Goal: Share content: Share content

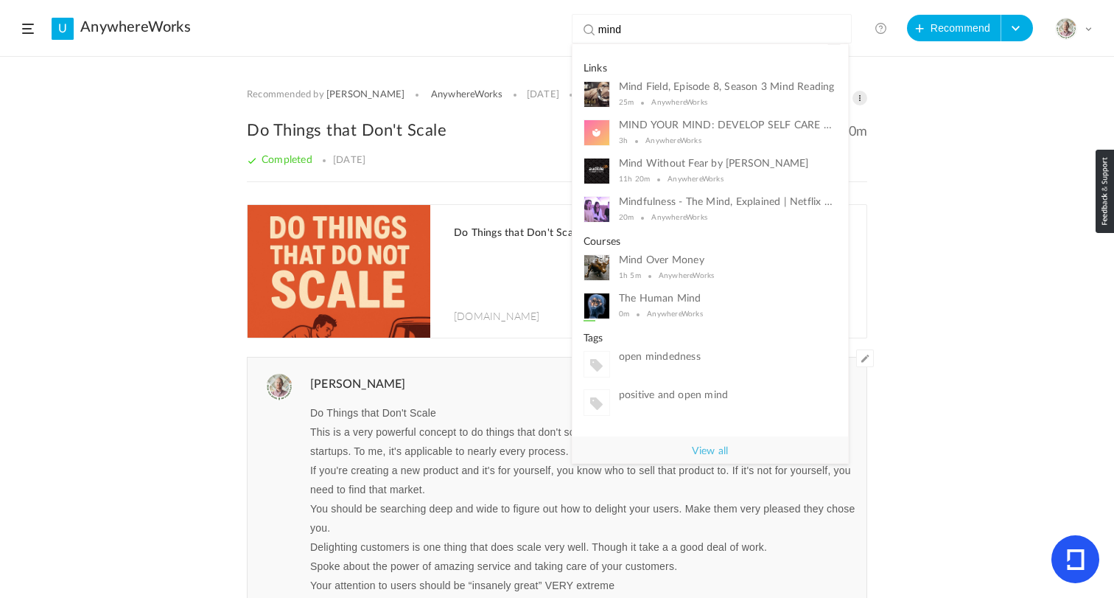
click at [85, 195] on div "Recommended by [PERSON_NAME] AnywhereWorks [DATE] 8 Share Edit Delete 30m" at bounding box center [557, 327] width 1114 height 540
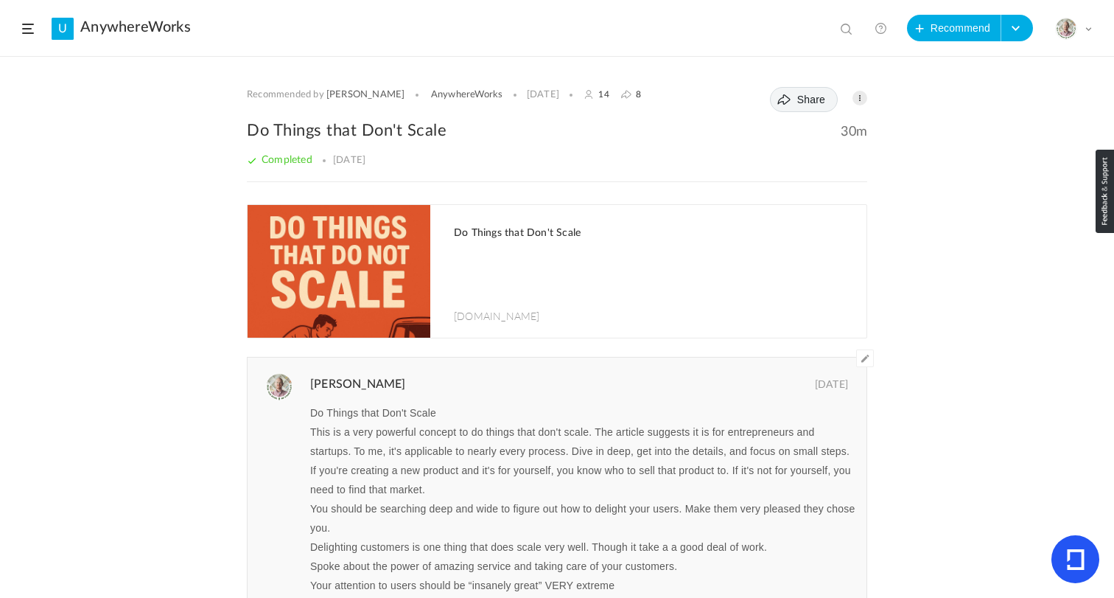
click at [811, 99] on span "Share" at bounding box center [811, 100] width 28 height 12
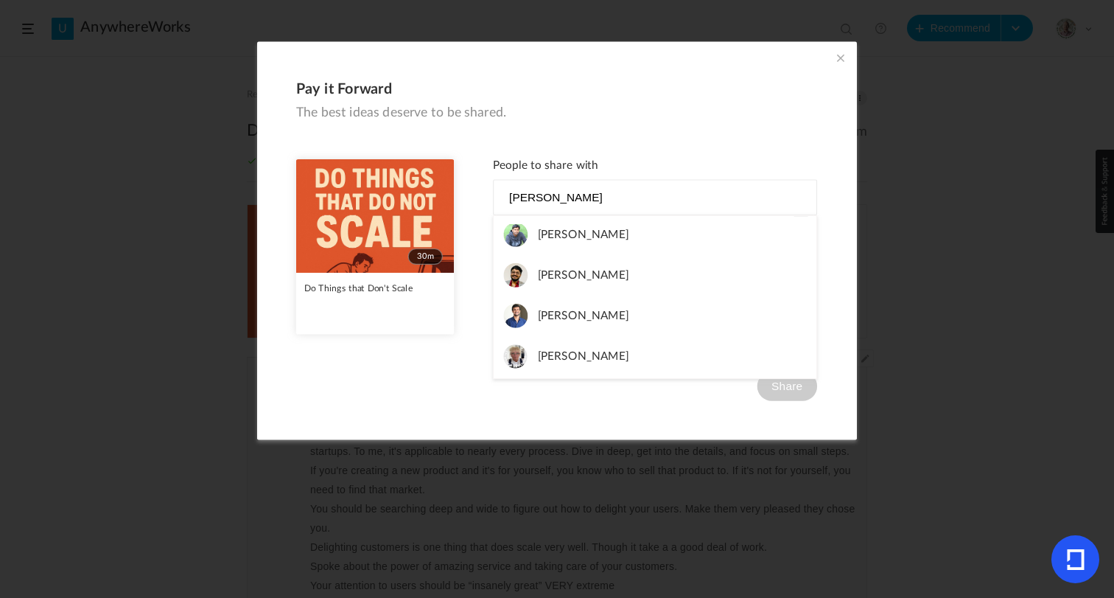
scroll to position [92, 0]
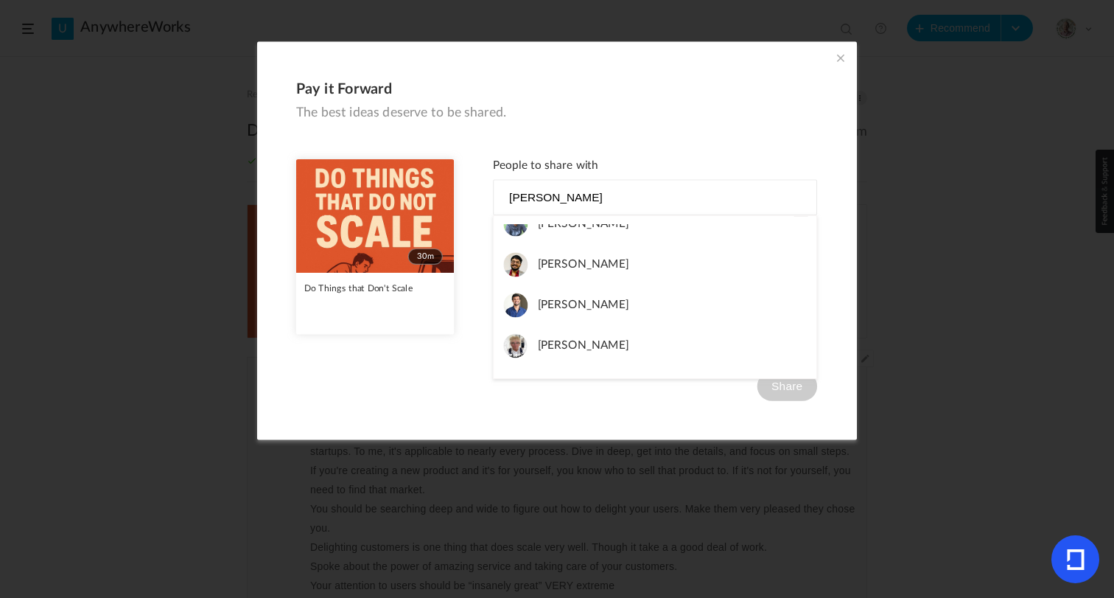
type input "karth"
click at [628, 309] on span "Karthick Vijayamuthu" at bounding box center [583, 305] width 91 height 24
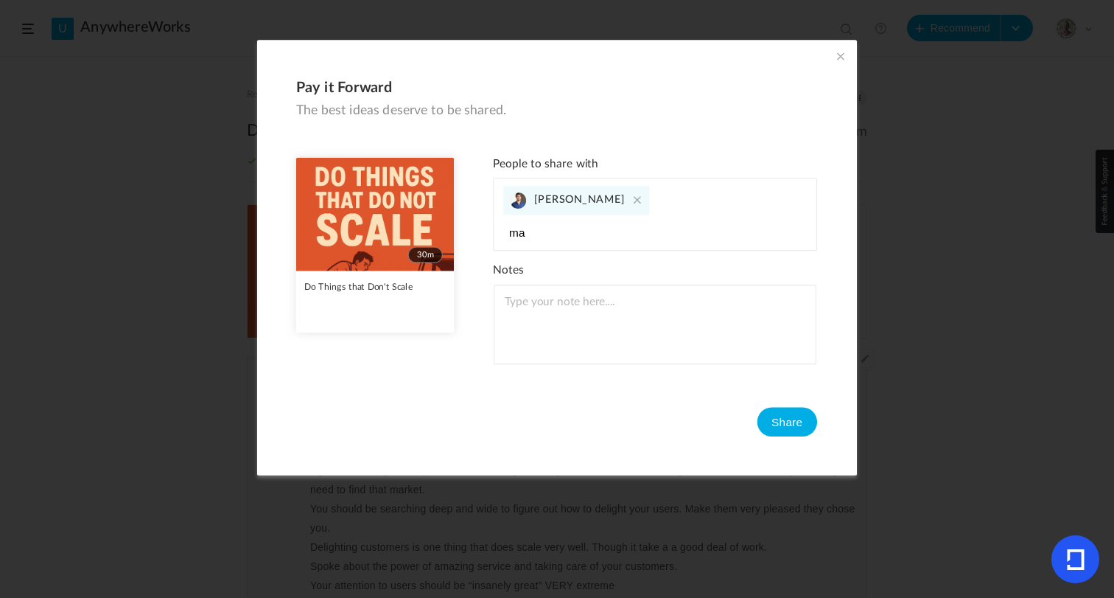
type input "m"
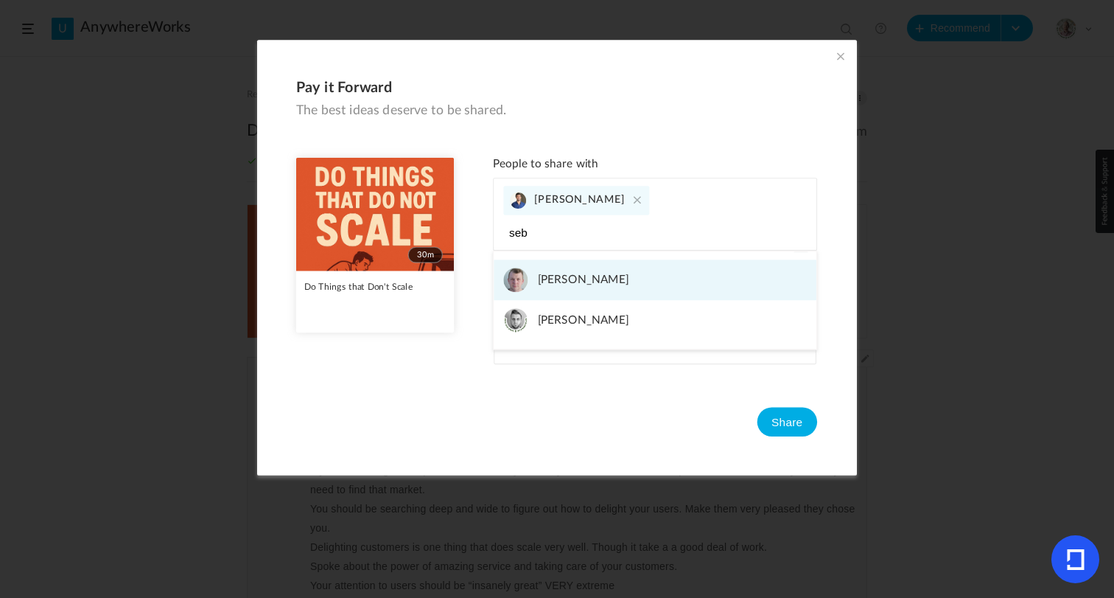
type input "seb"
click at [621, 321] on span "Sebastian Witman" at bounding box center [583, 320] width 91 height 24
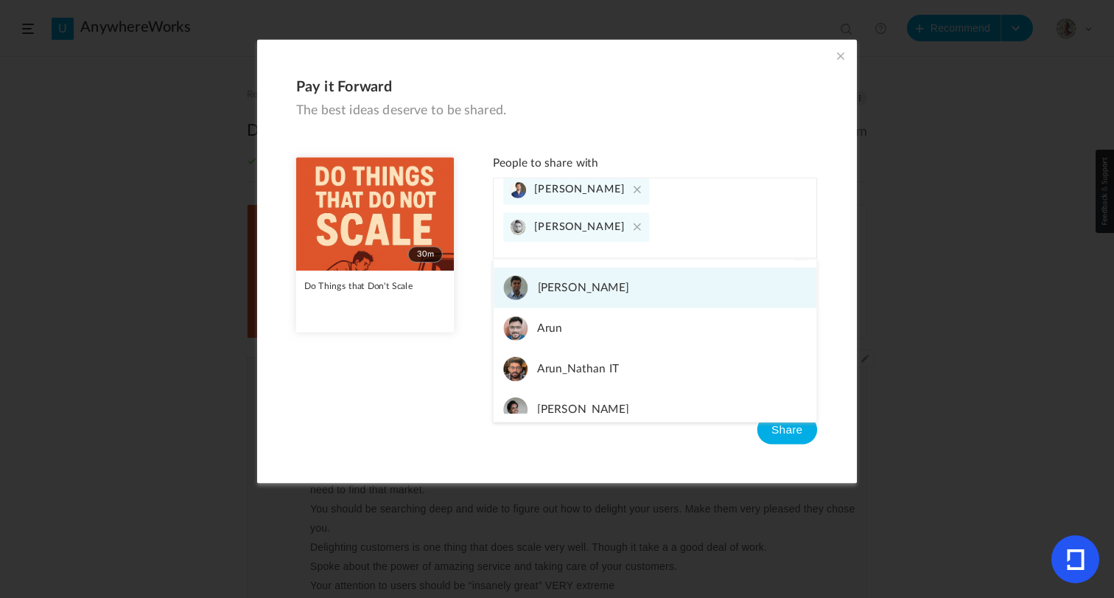
type input "arun"
click at [584, 335] on link "Arun" at bounding box center [655, 328] width 323 height 41
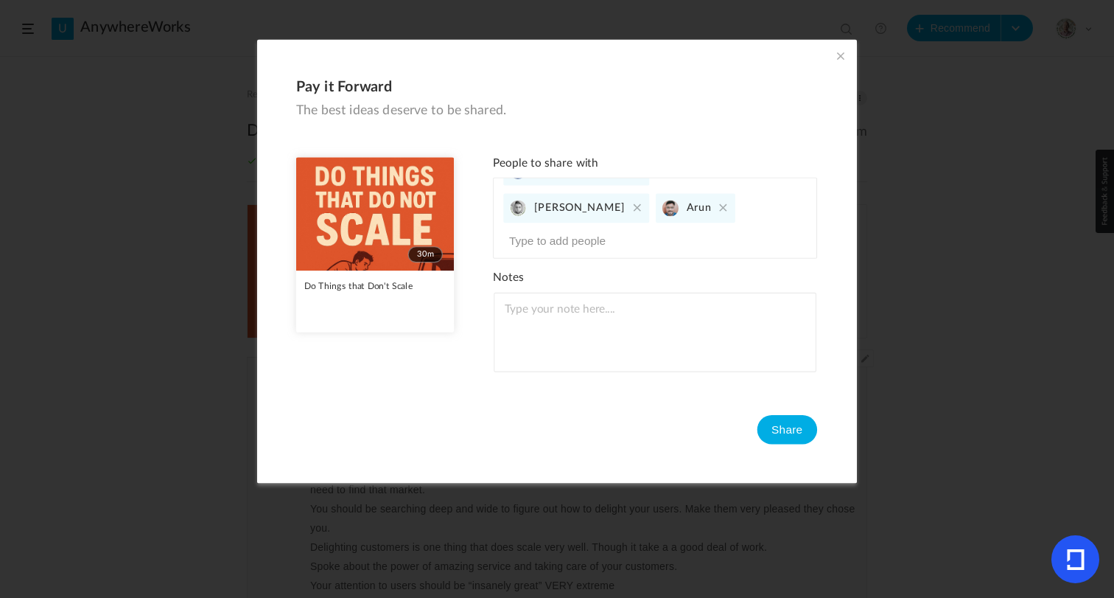
click at [618, 233] on input at bounding box center [579, 240] width 153 height 19
click at [561, 305] on textarea at bounding box center [655, 333] width 323 height 80
click at [571, 240] on input at bounding box center [579, 240] width 153 height 19
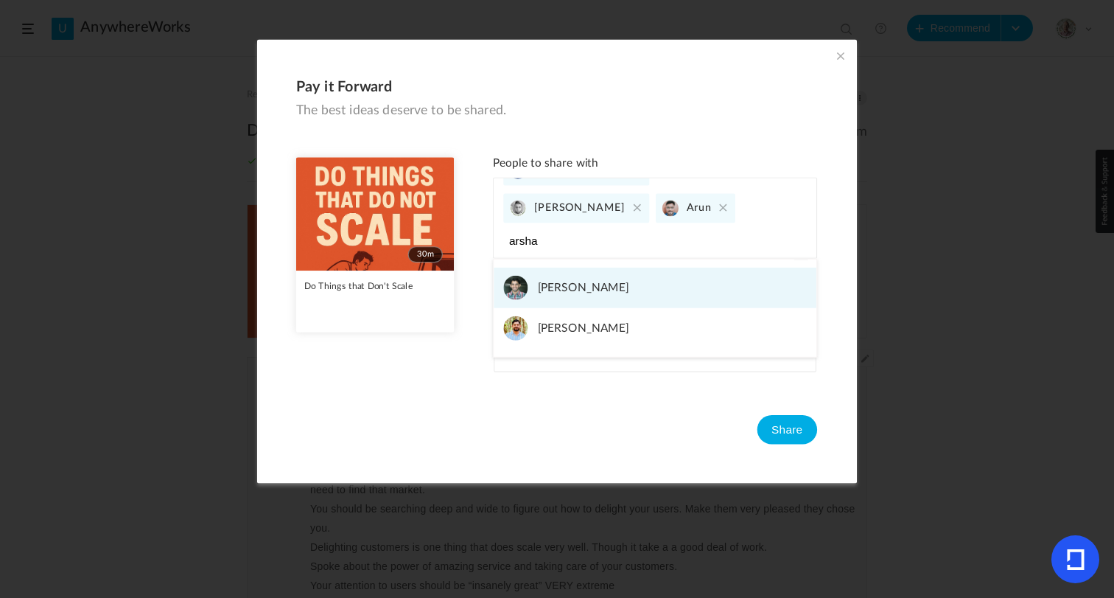
type input "arsha"
click at [564, 326] on span "Arshad Syed" at bounding box center [583, 328] width 91 height 24
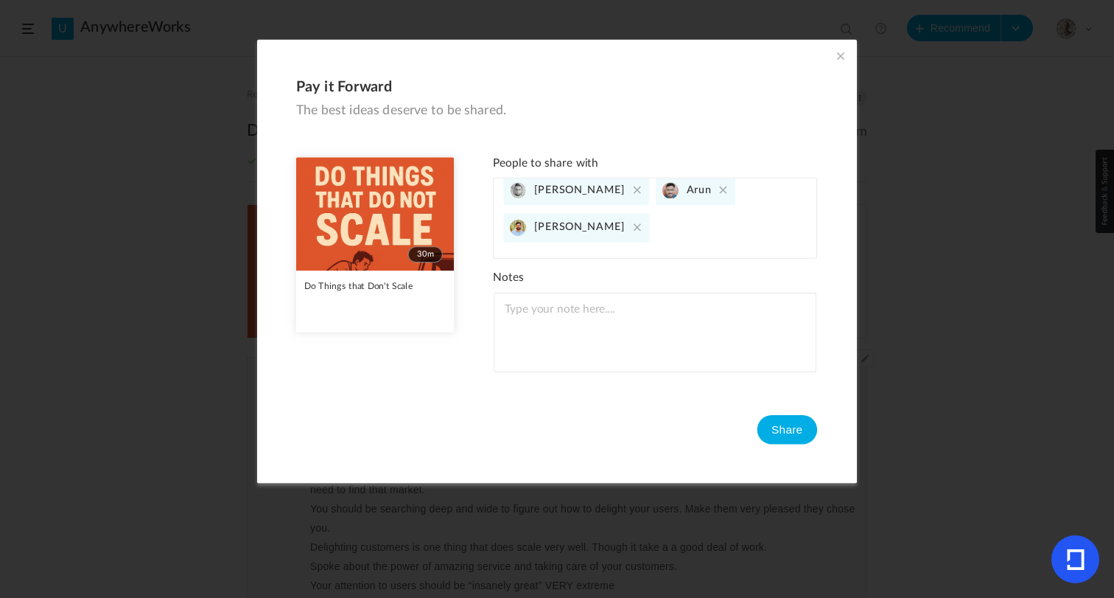
type input "m"
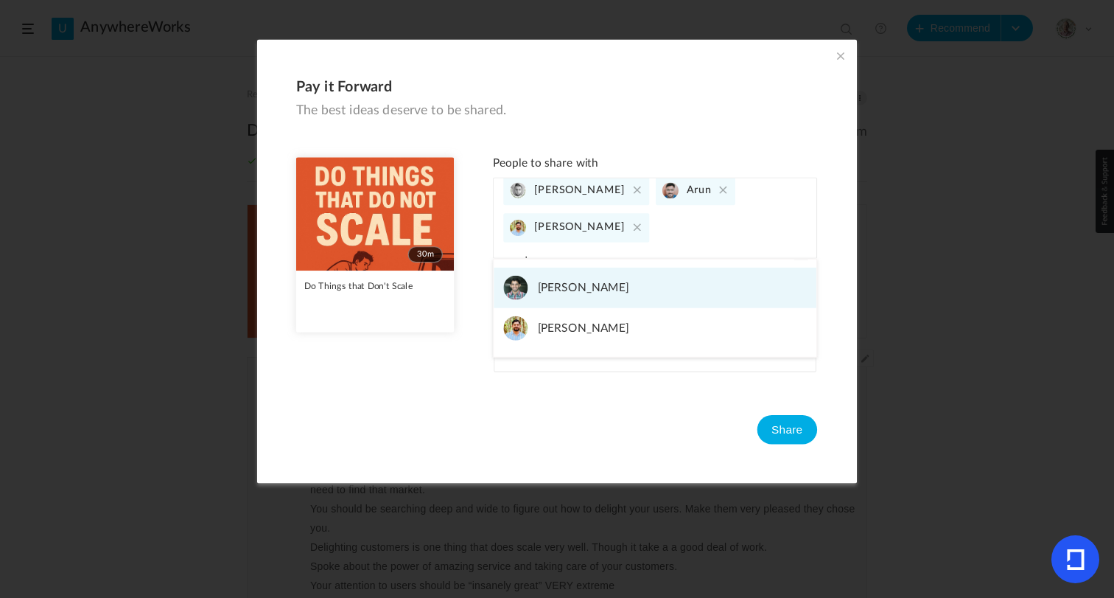
type input "arsha"
click at [567, 285] on span "Mo Arshath" at bounding box center [583, 288] width 91 height 24
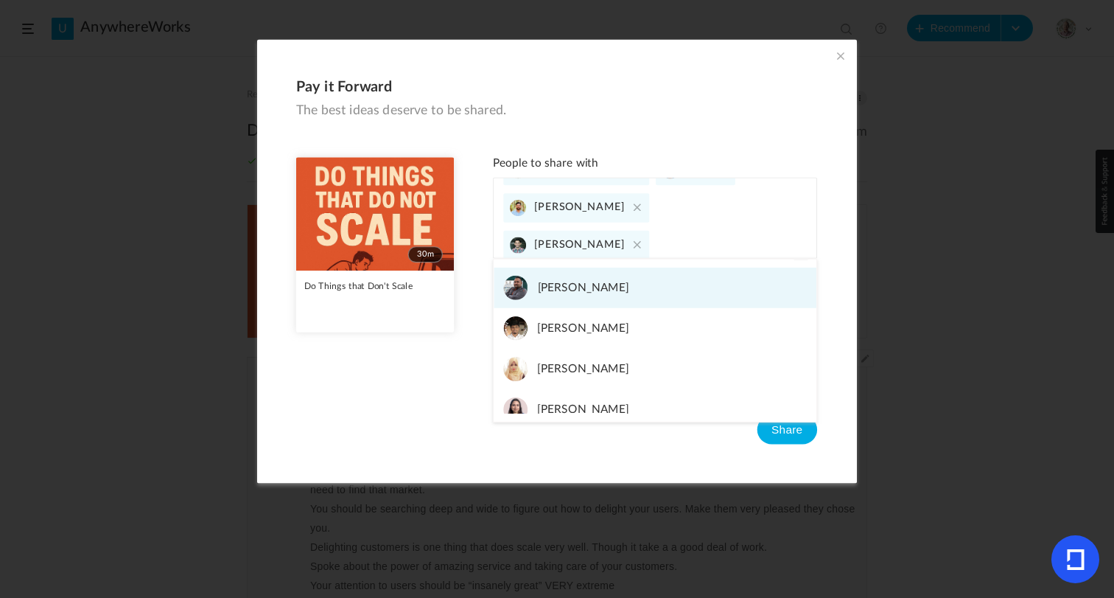
type input "shaz"
click at [587, 318] on span "Shahzeb Husain" at bounding box center [583, 328] width 91 height 24
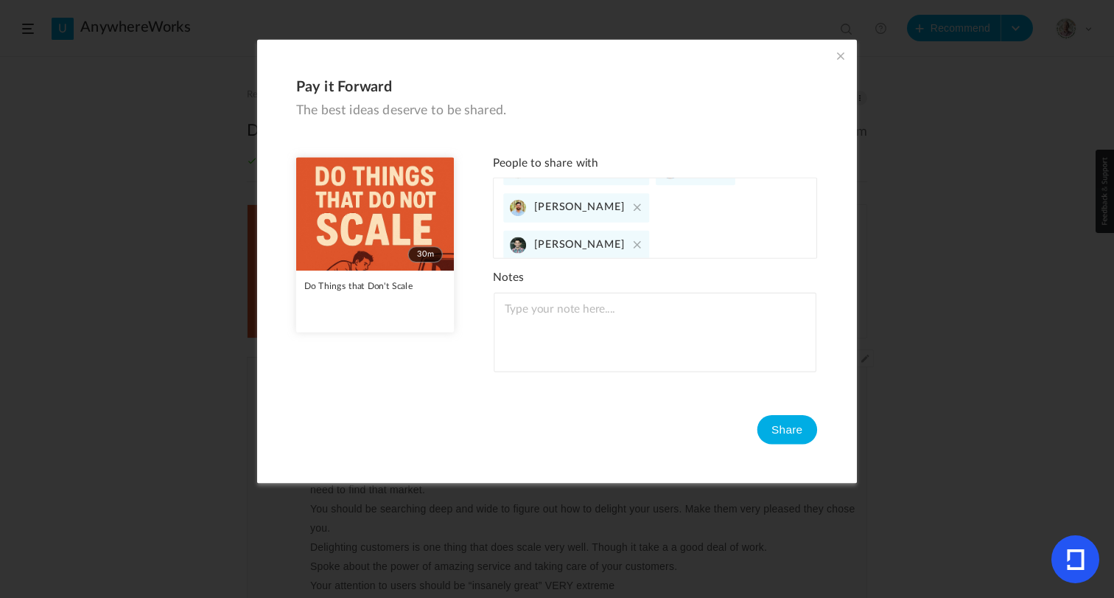
scroll to position [77, 0]
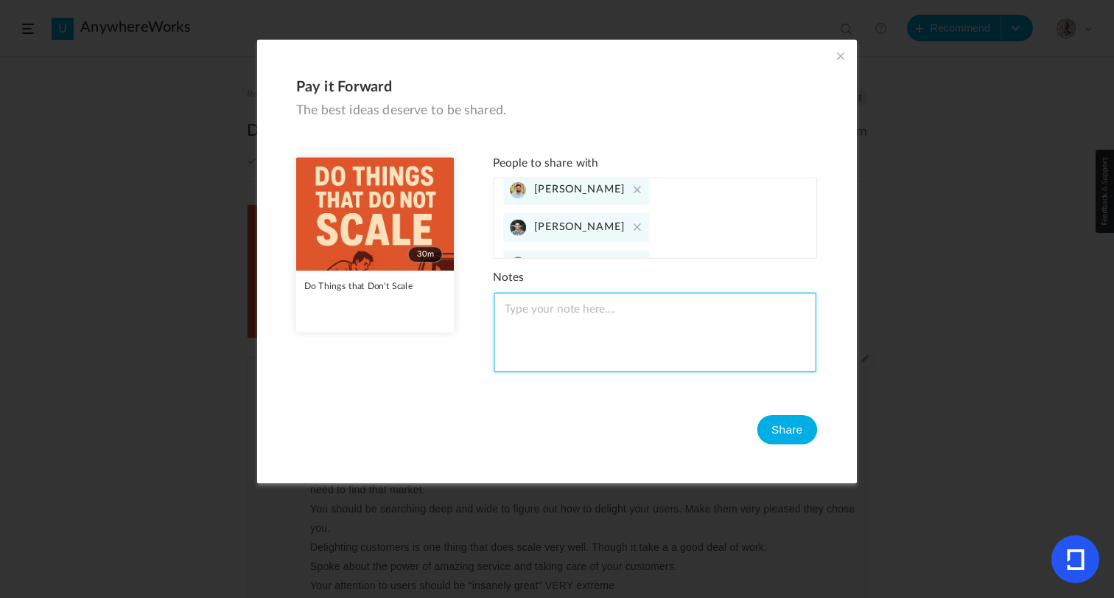
click at [556, 315] on textarea at bounding box center [655, 333] width 323 height 80
type textarea "A great one if you have not yet read. It is a pattering I like to follow :)"
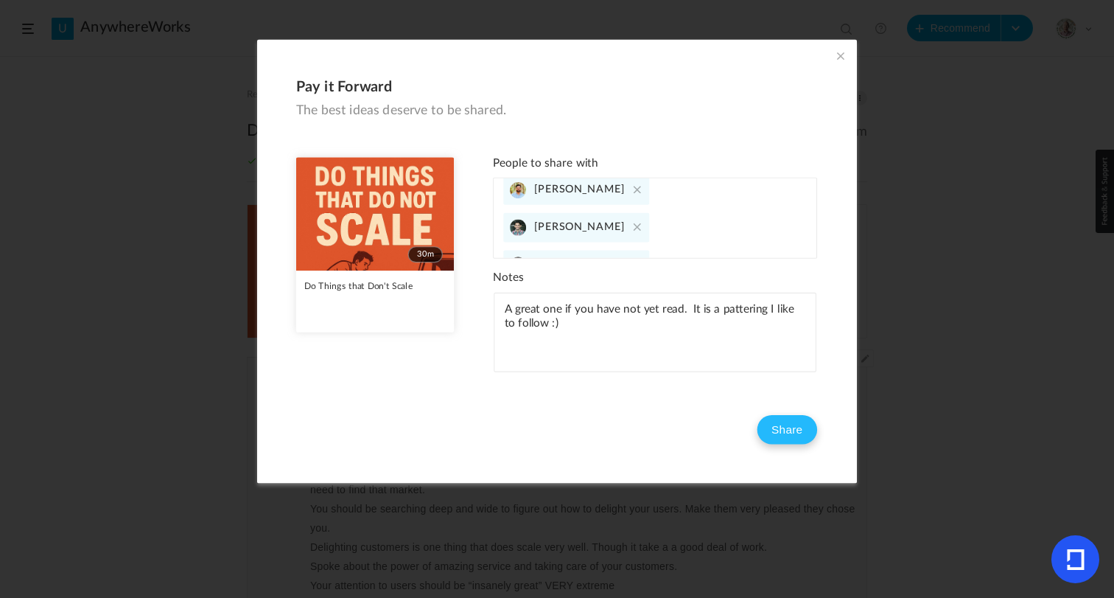
click at [788, 428] on button "Share" at bounding box center [787, 429] width 60 height 29
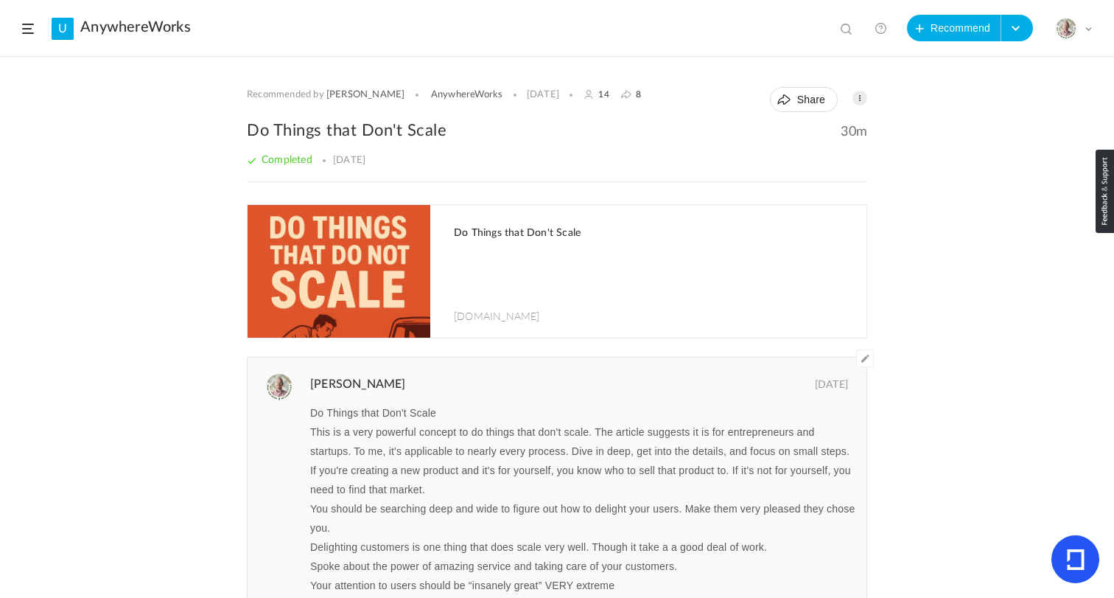
click at [31, 21] on header "U AnywhereWorks mind Mind Field, Episode 8, Season 3 Mind Reading 25m AnywhereW…" at bounding box center [557, 28] width 1114 height 57
click at [27, 29] on span at bounding box center [28, 29] width 12 height 10
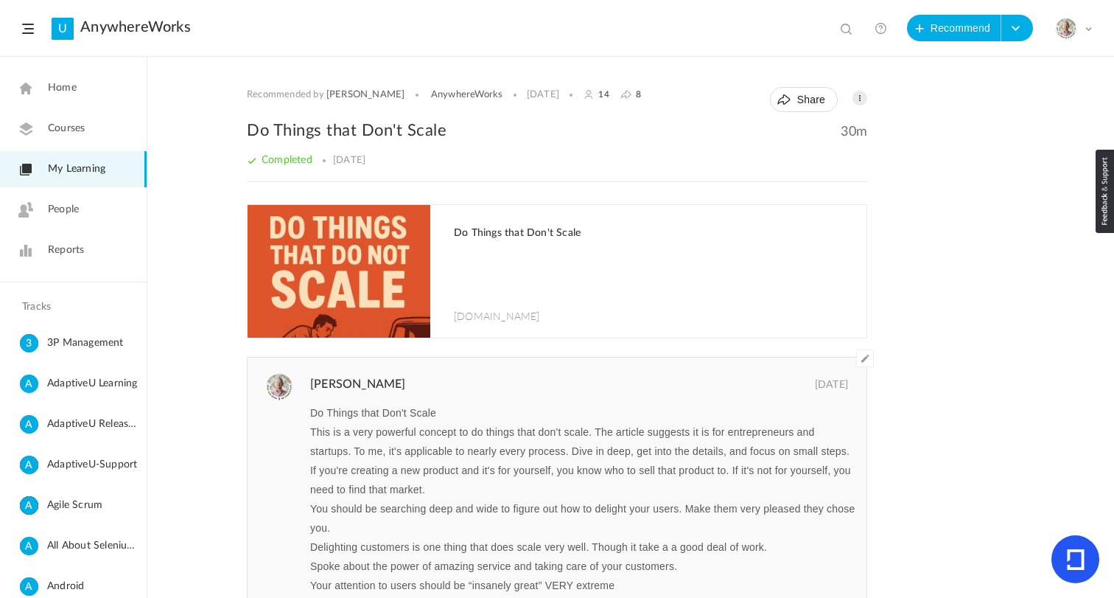
click at [962, 228] on div "Recommended by Kevin AnywhereWorks 9 Aug 14 8 Share Edit Delete 30m" at bounding box center [557, 327] width 1114 height 540
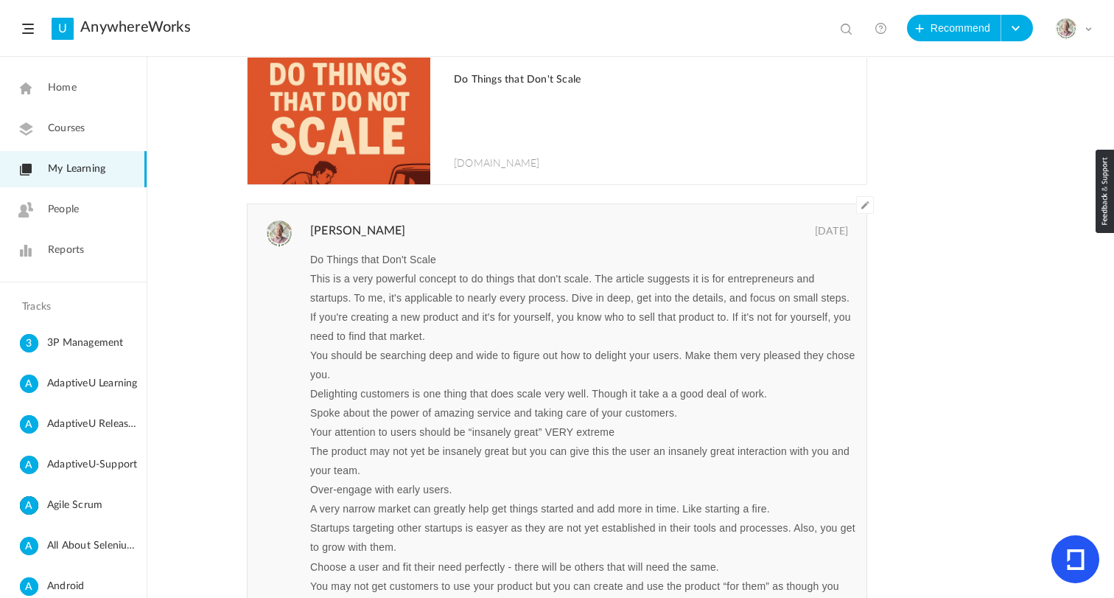
scroll to position [0, 0]
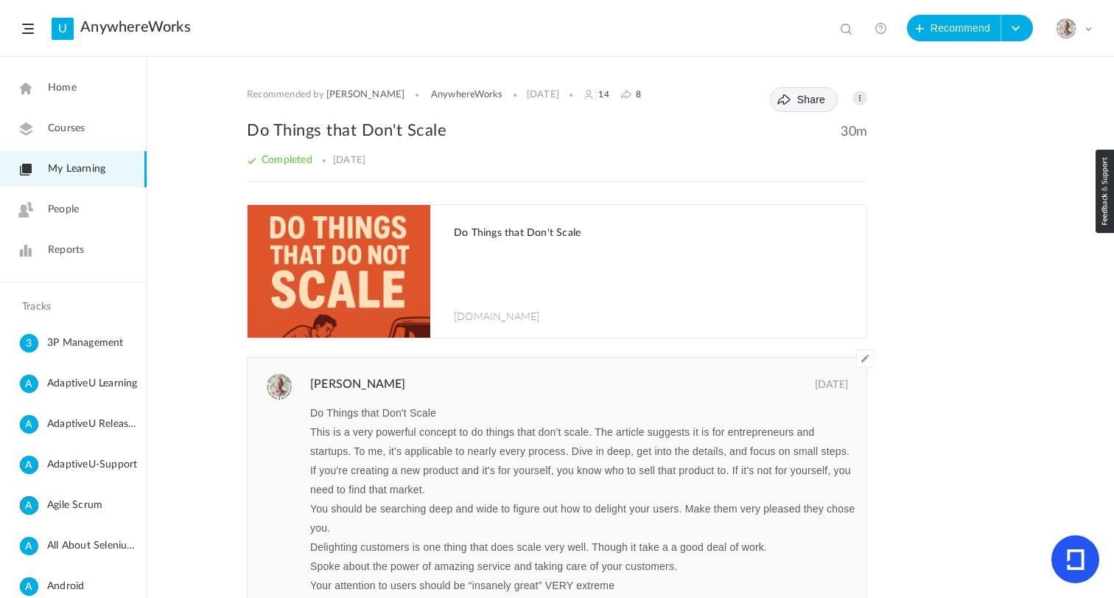
click at [792, 101] on button "Share" at bounding box center [804, 99] width 68 height 25
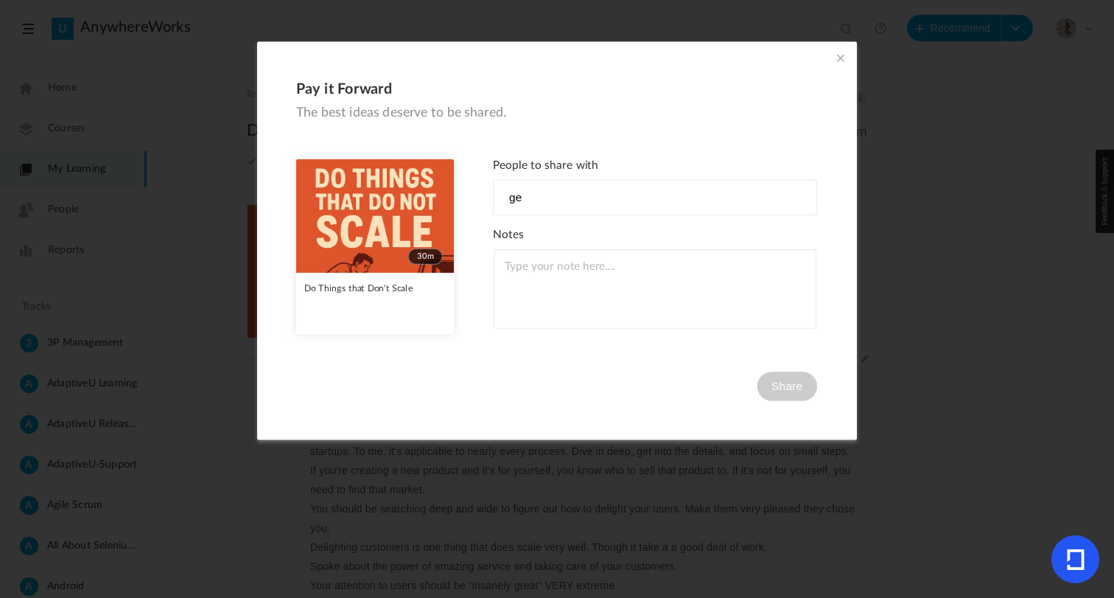
type input "g"
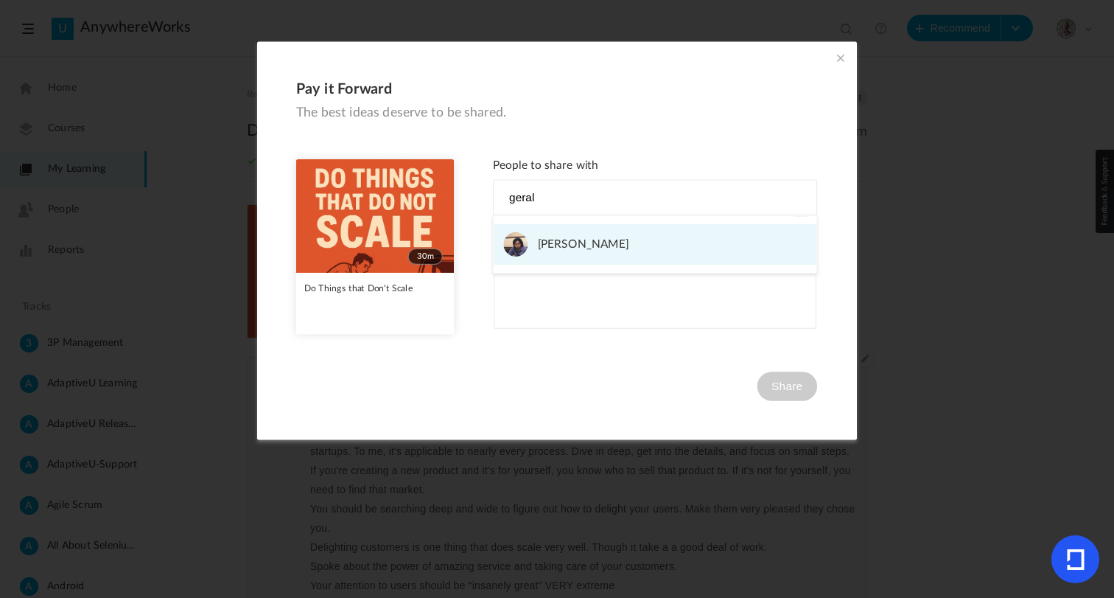
type input "geral"
click at [551, 244] on span "Gerald Xavier" at bounding box center [583, 244] width 91 height 24
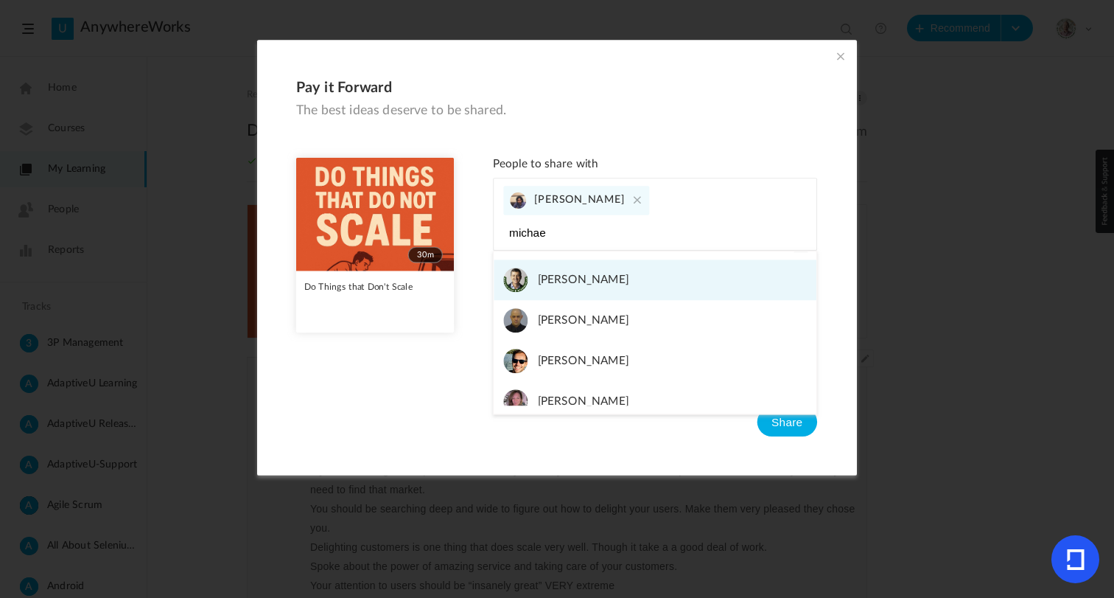
type input "michaef"
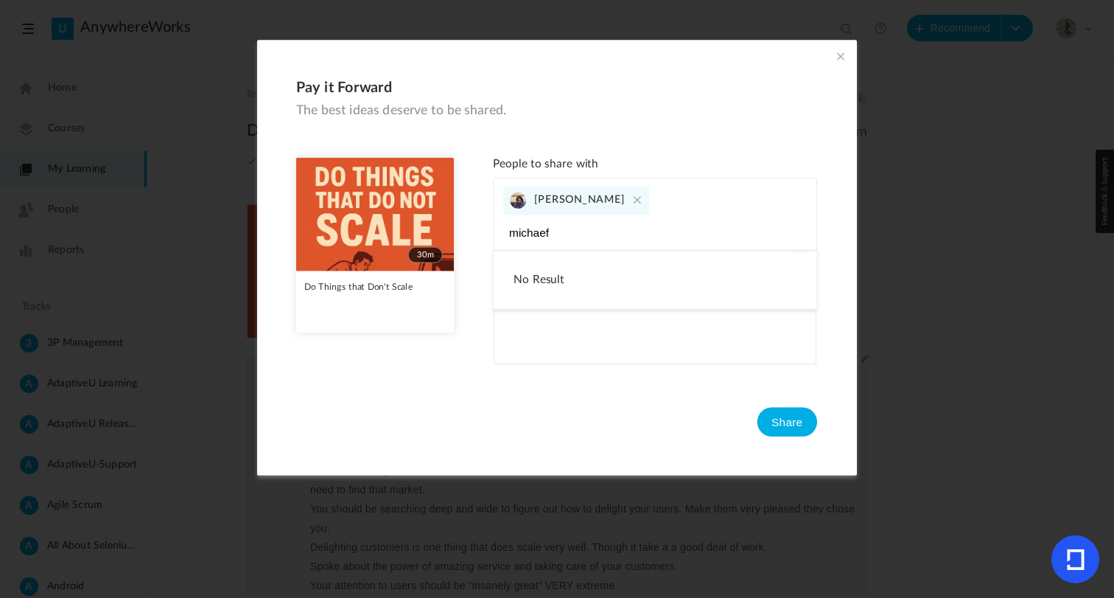
click at [657, 223] on input "michaef" at bounding box center [579, 232] width 153 height 19
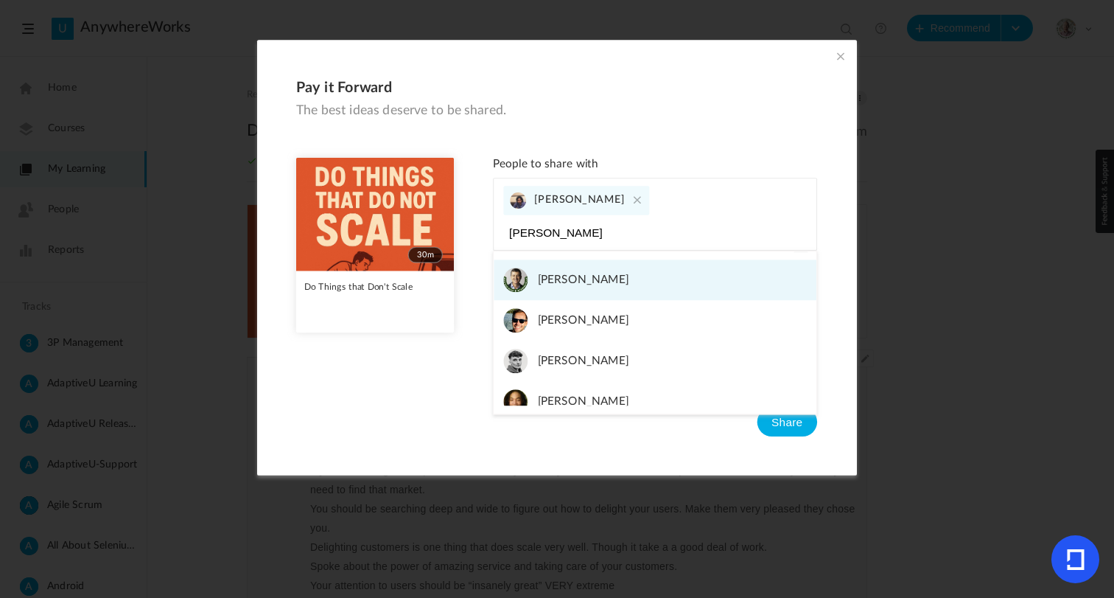
type input "michael"
click at [556, 267] on span "Michael Payne" at bounding box center [583, 279] width 91 height 24
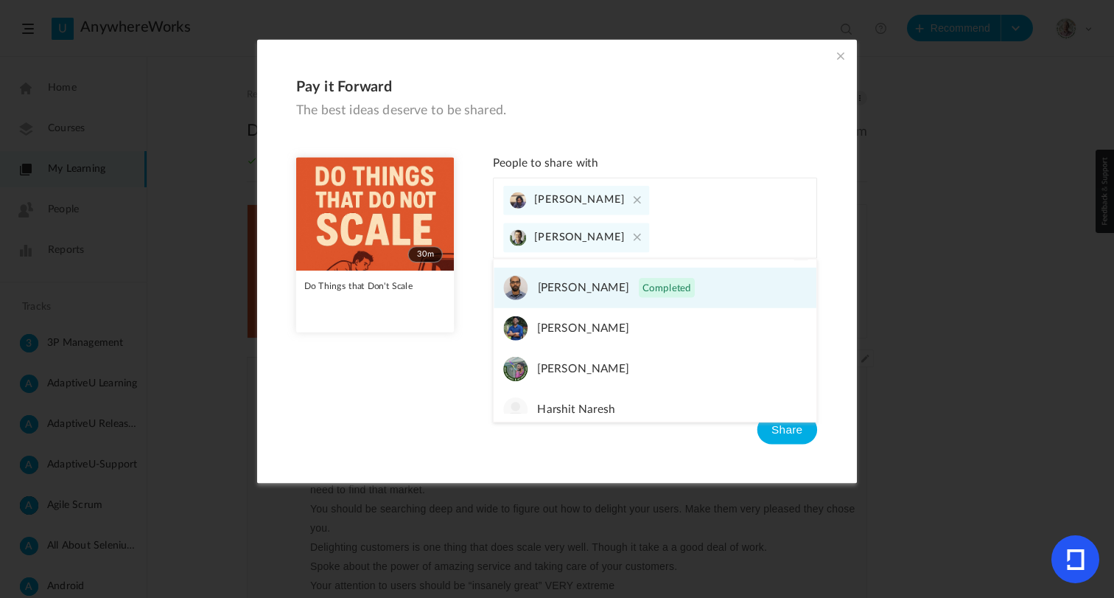
type input "naresh"
click at [576, 284] on span "Naresh Talluri Completed" at bounding box center [617, 288] width 158 height 24
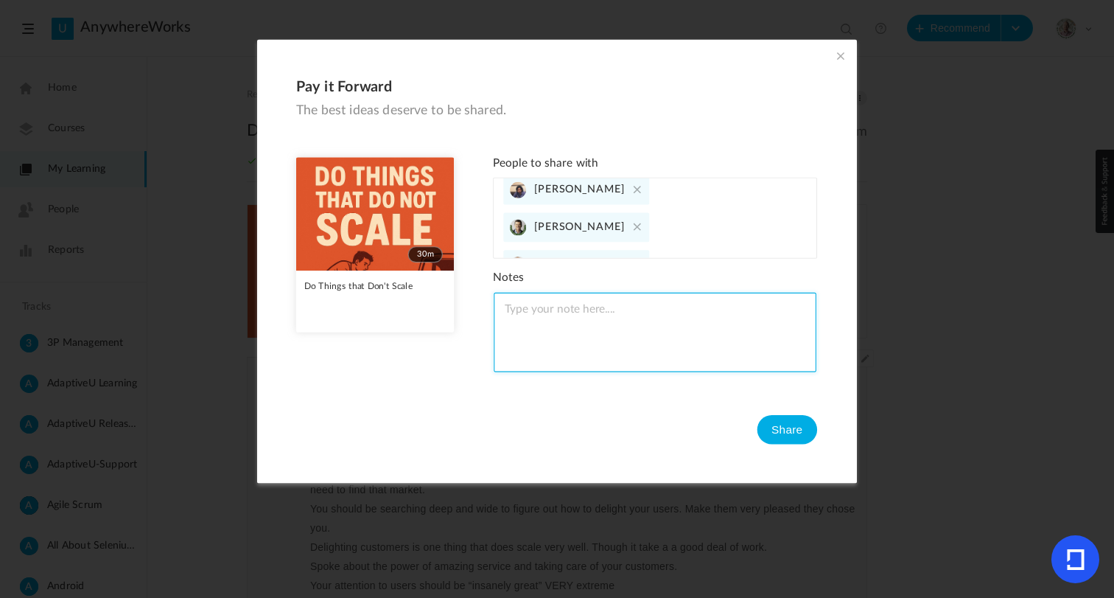
click at [544, 319] on textarea at bounding box center [655, 333] width 323 height 80
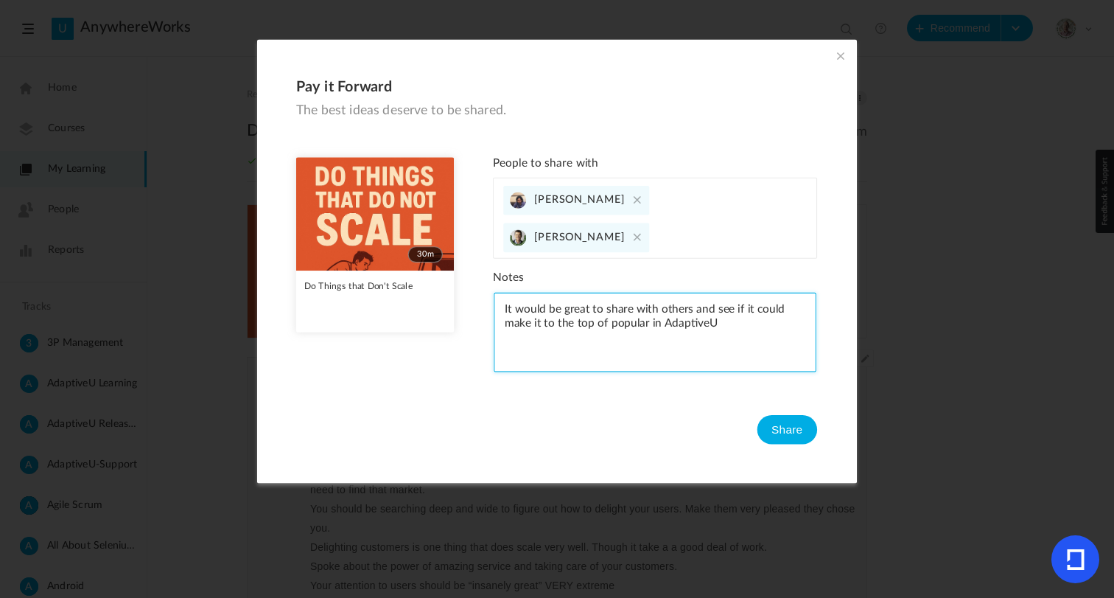
type textarea "It would be great to share with others and see if it could make it to the top o…"
click at [651, 298] on input at bounding box center [579, 307] width 153 height 19
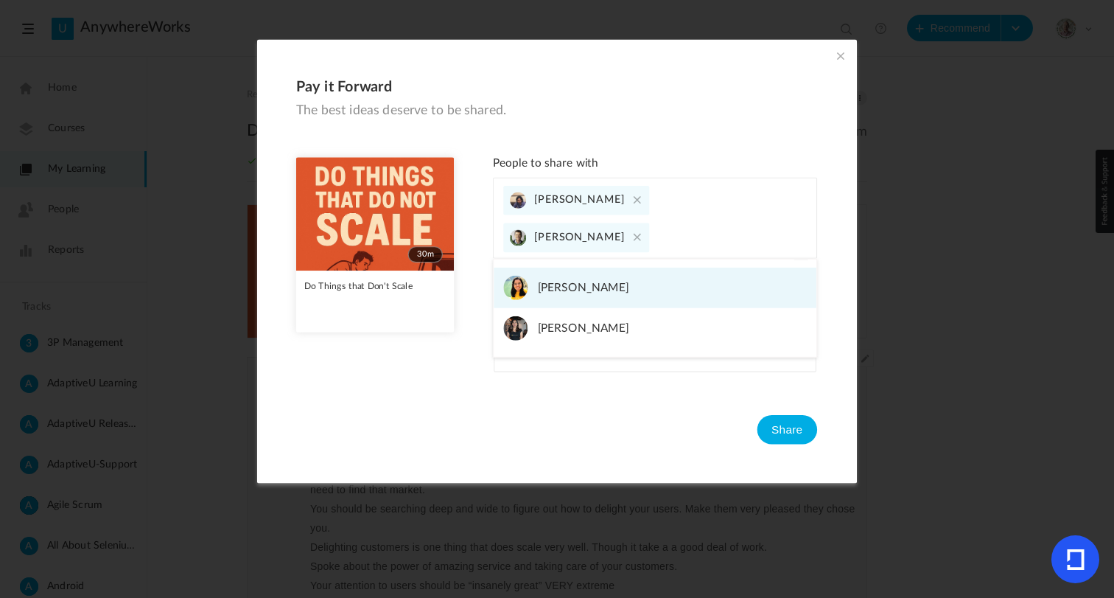
type input "arthy"
click at [586, 290] on span "Arthi Pargunan" at bounding box center [583, 288] width 91 height 24
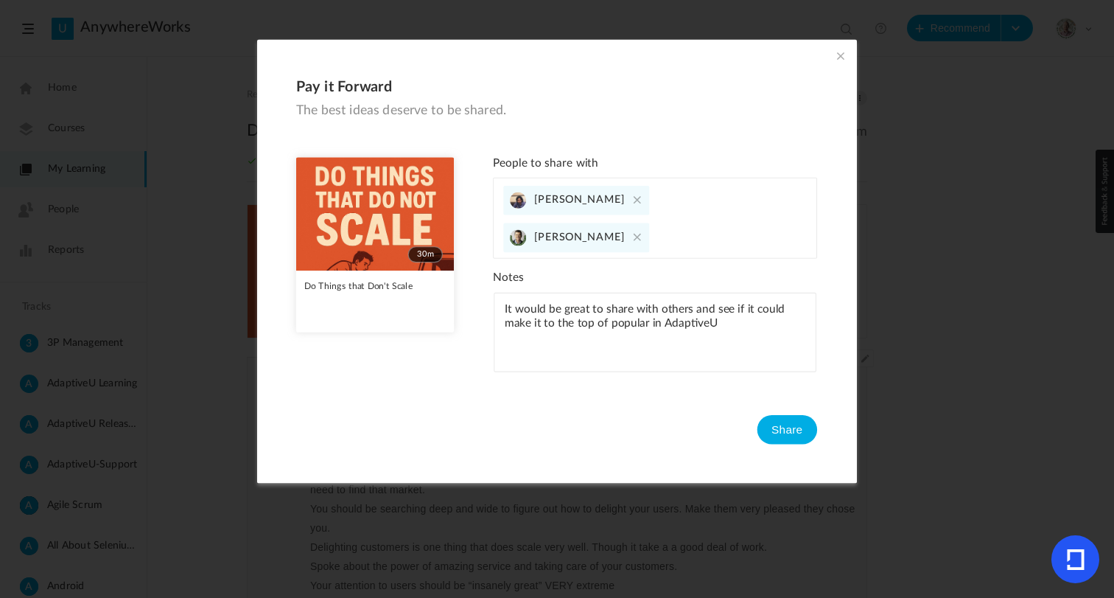
scroll to position [27, 0]
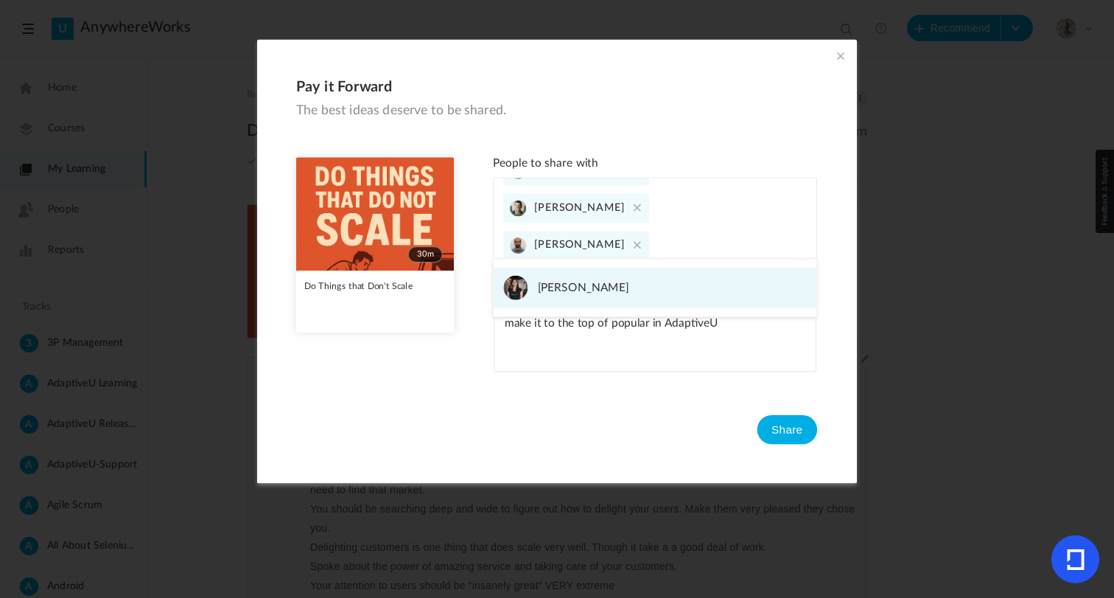
type input "arthy"
click at [598, 292] on span "Arthy Murugan" at bounding box center [583, 288] width 91 height 24
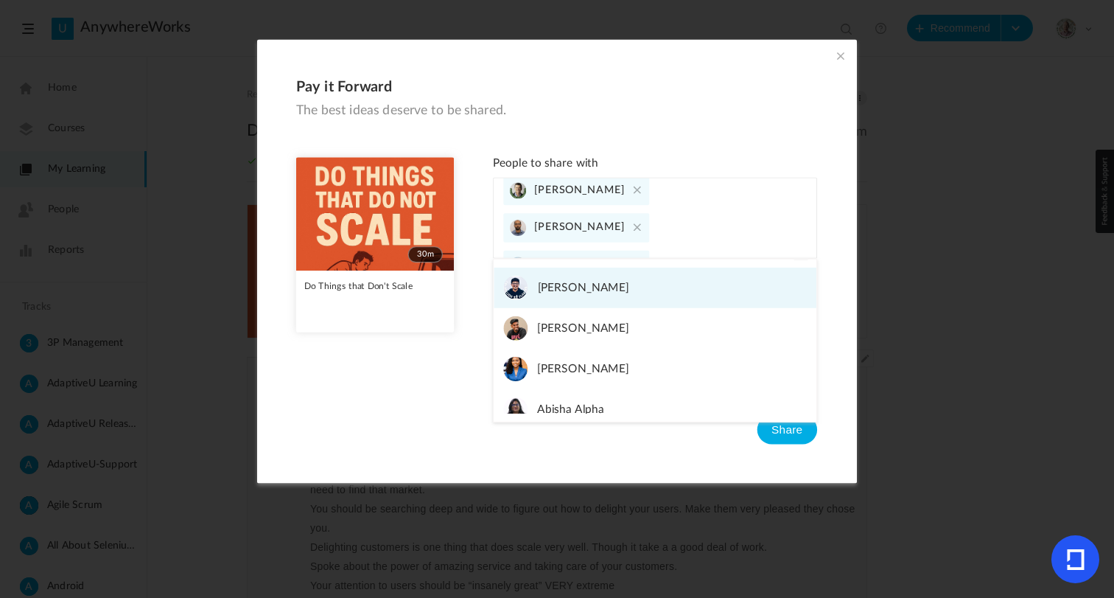
type input "abi"
click at [576, 293] on span "Abil Thomas" at bounding box center [583, 288] width 91 height 24
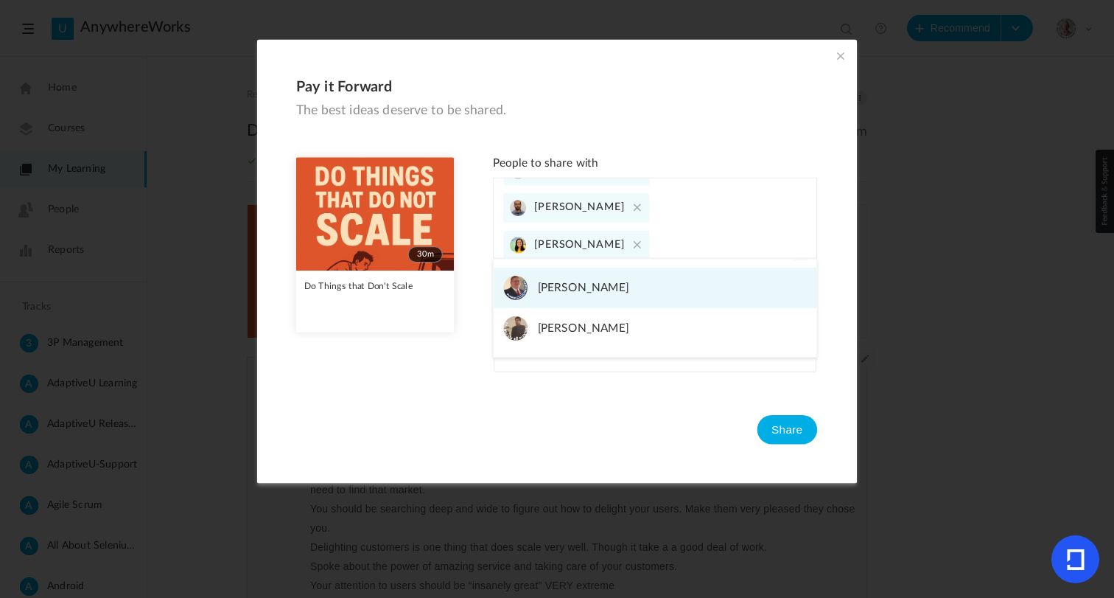
type input "jason"
click at [564, 282] on span "Jason Marsteller" at bounding box center [583, 288] width 91 height 24
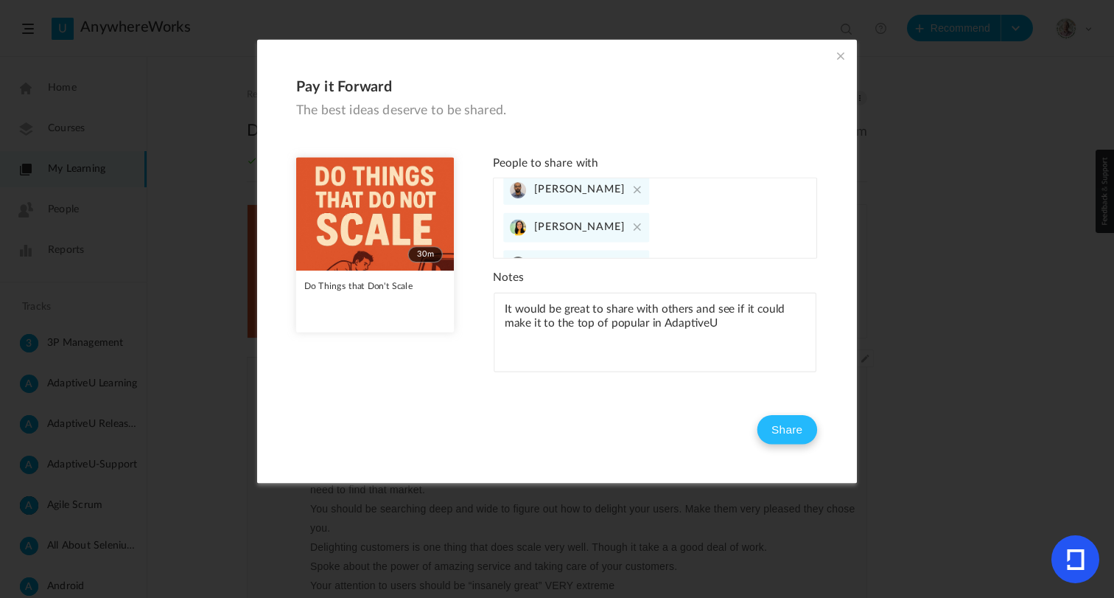
click at [775, 419] on button "Share" at bounding box center [787, 429] width 60 height 29
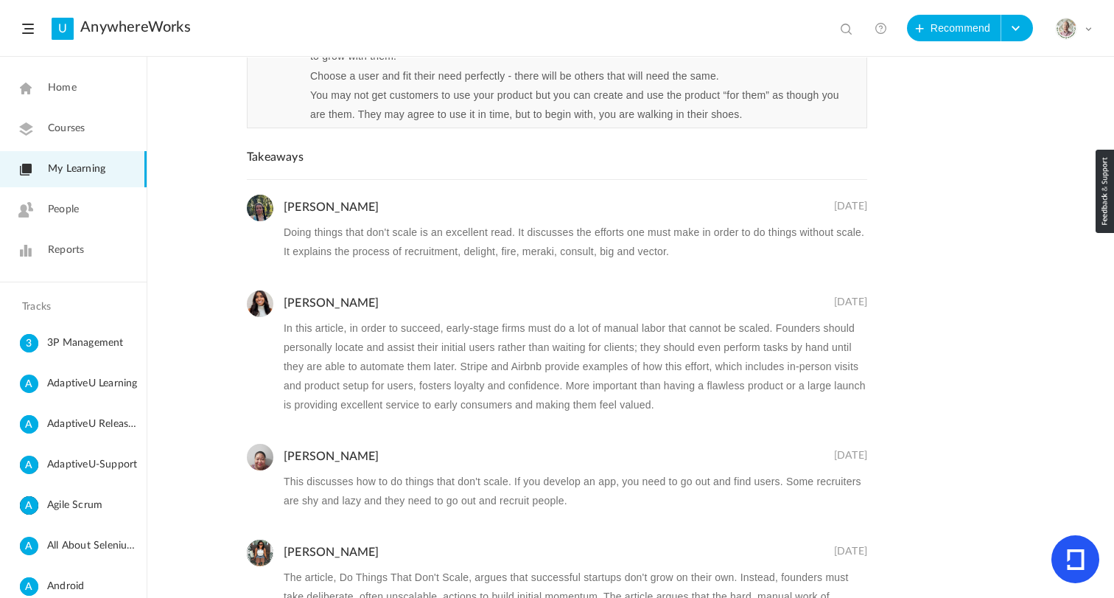
scroll to position [0, 0]
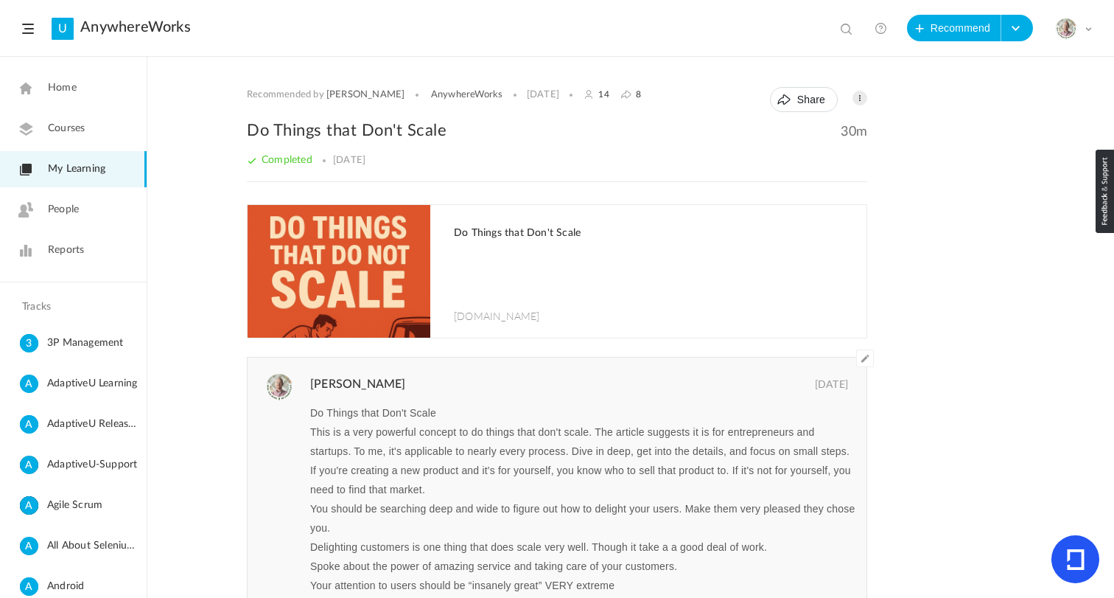
click at [63, 98] on link "Home" at bounding box center [73, 88] width 147 height 36
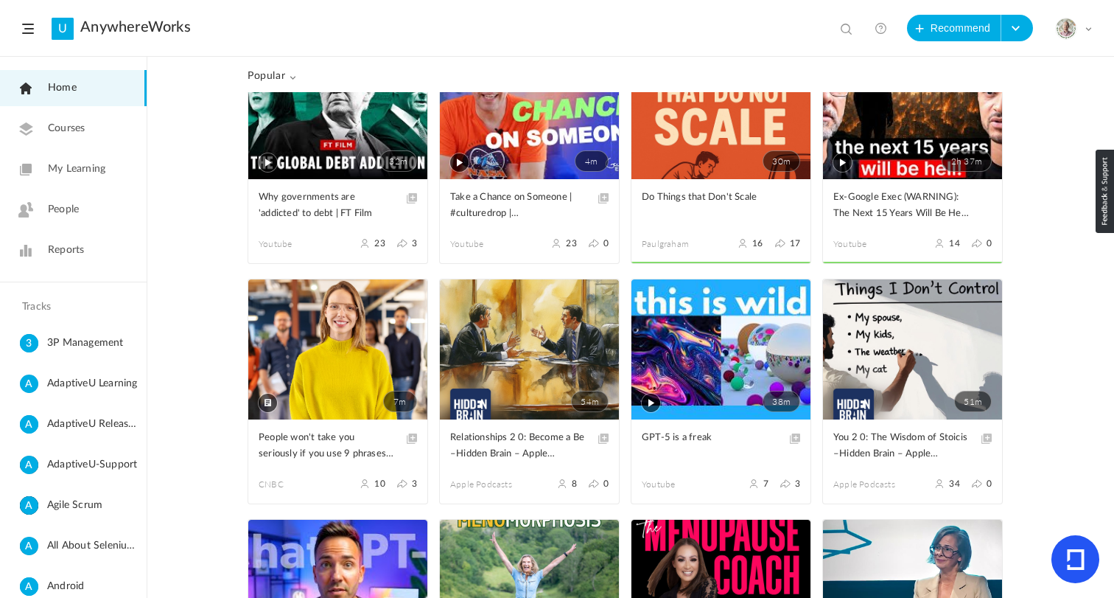
scroll to position [775, 0]
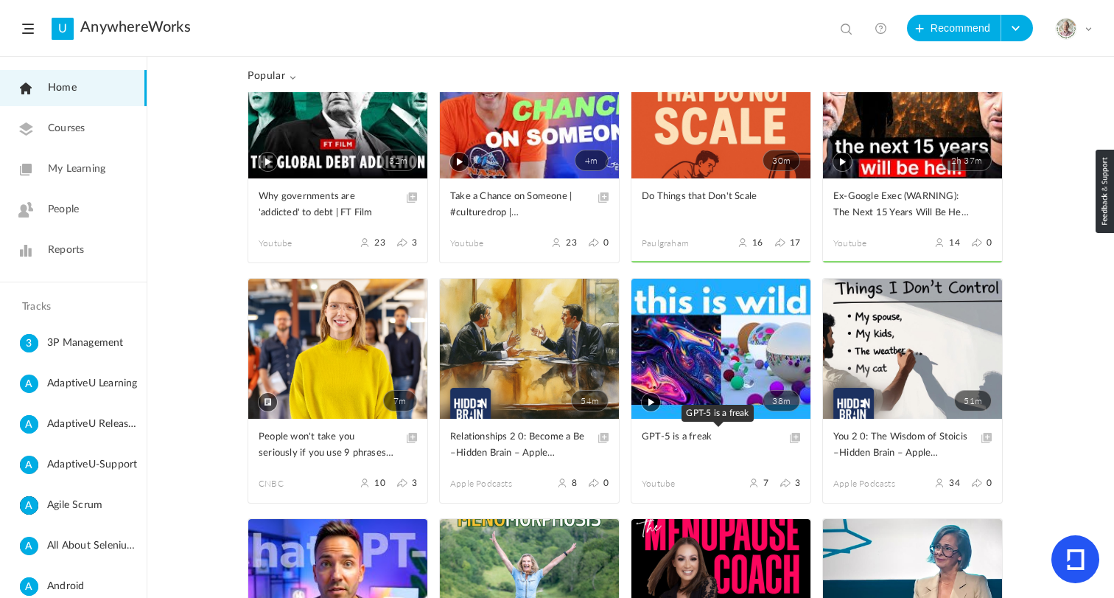
click at [680, 438] on span "GPT-5 is a freak" at bounding box center [710, 437] width 136 height 16
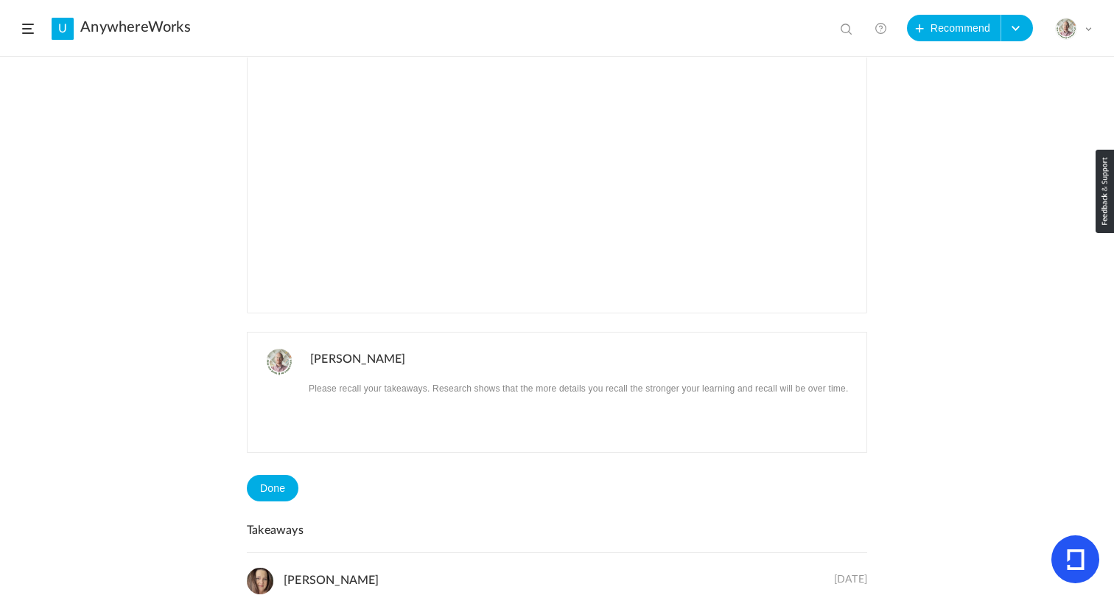
scroll to position [279, 0]
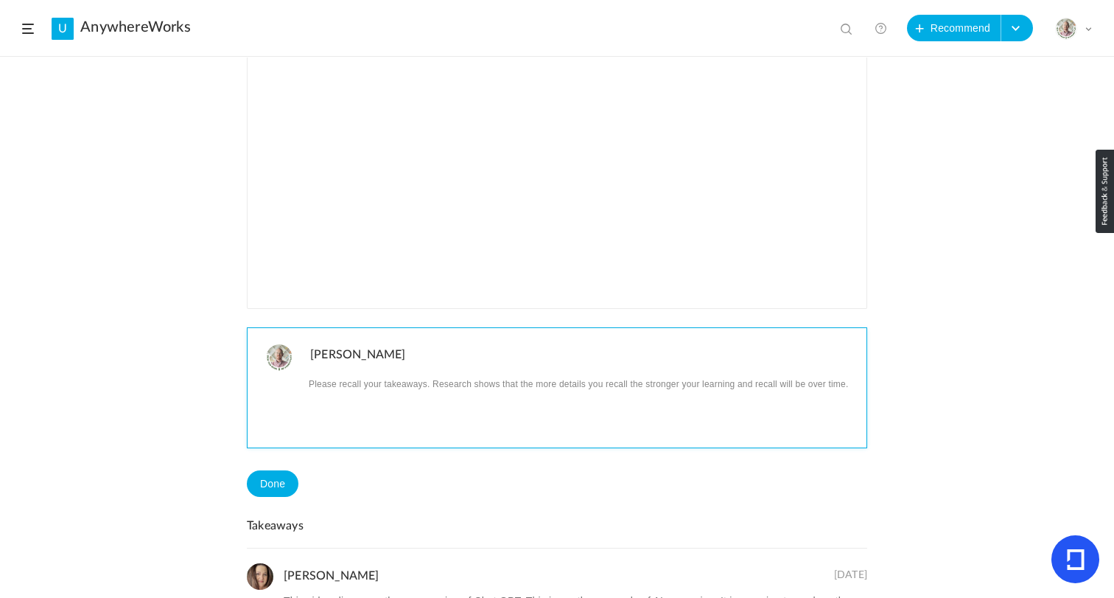
click at [396, 394] on div at bounding box center [587, 411] width 560 height 74
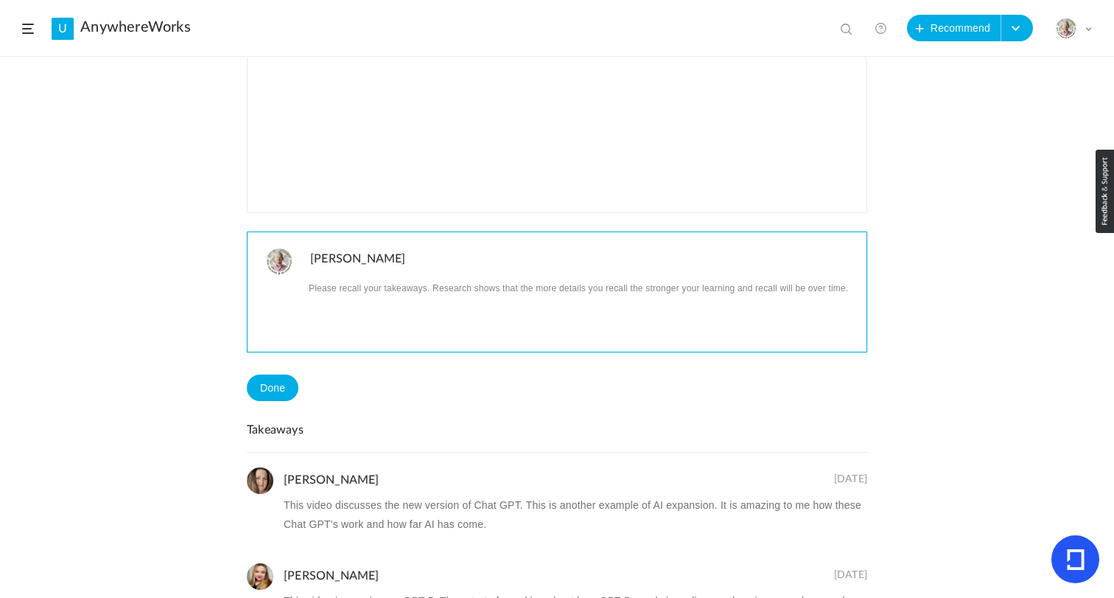
scroll to position [399, 0]
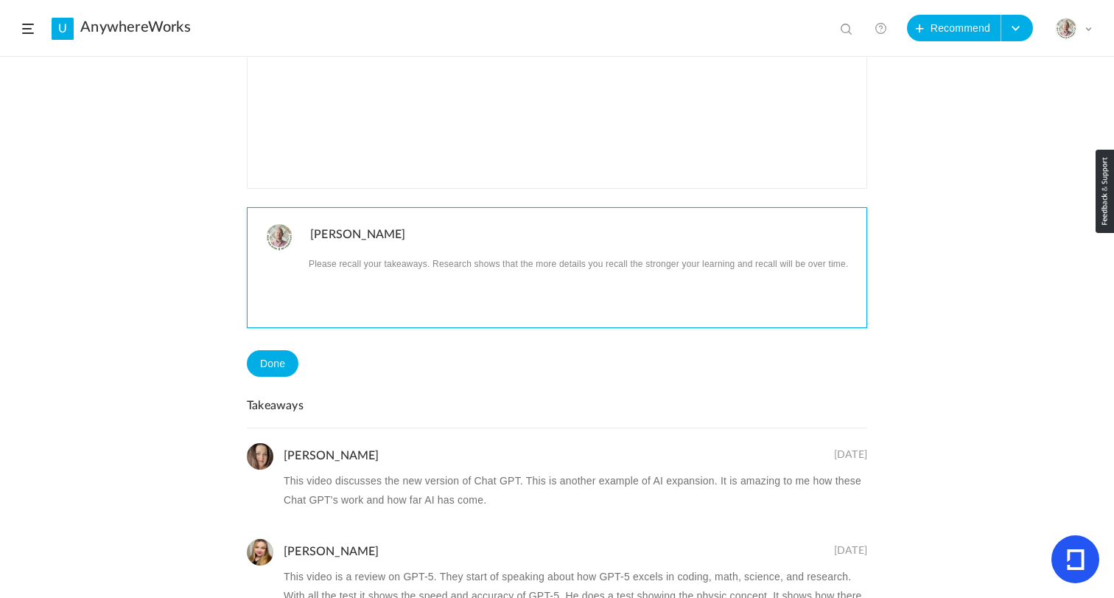
click at [332, 270] on p at bounding box center [582, 262] width 545 height 19
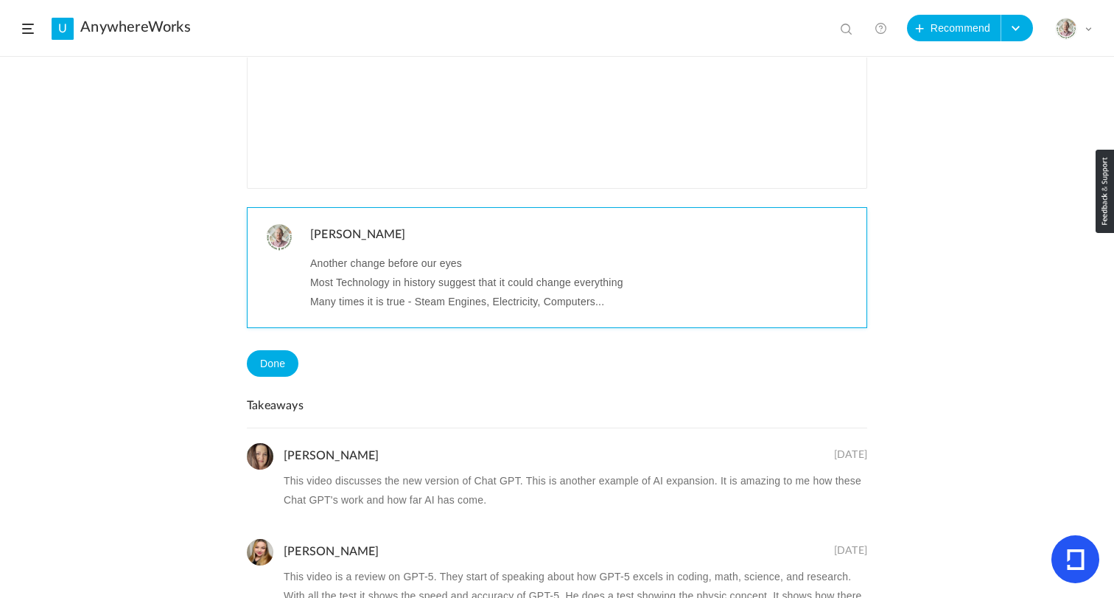
click at [618, 304] on p "Many times it is true - Steam Engines, Electricity, Computers..." at bounding box center [582, 301] width 545 height 19
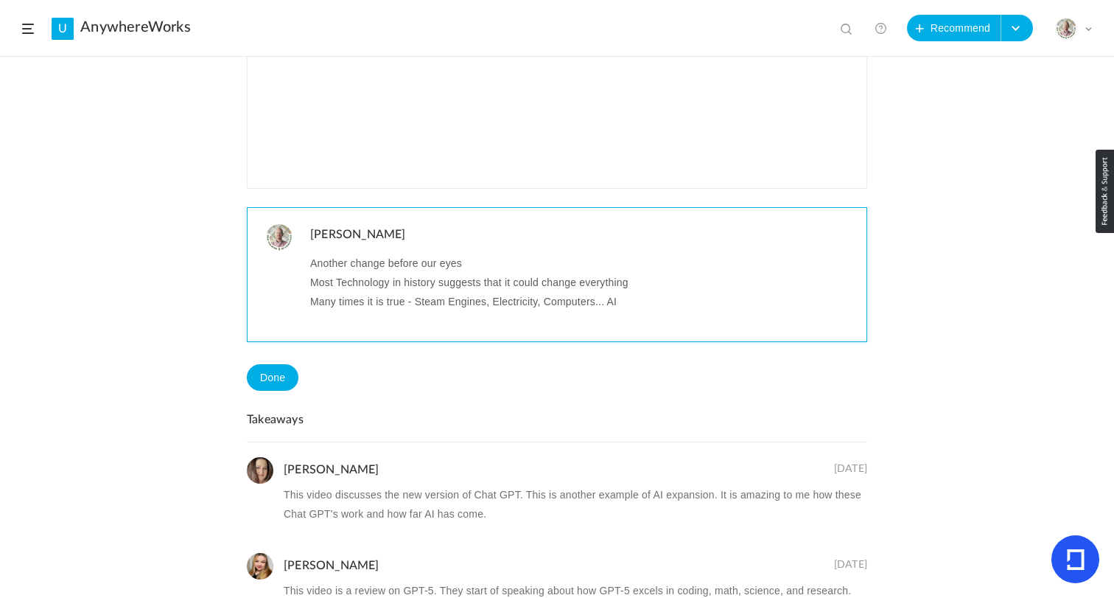
click at [351, 321] on p at bounding box center [582, 320] width 545 height 19
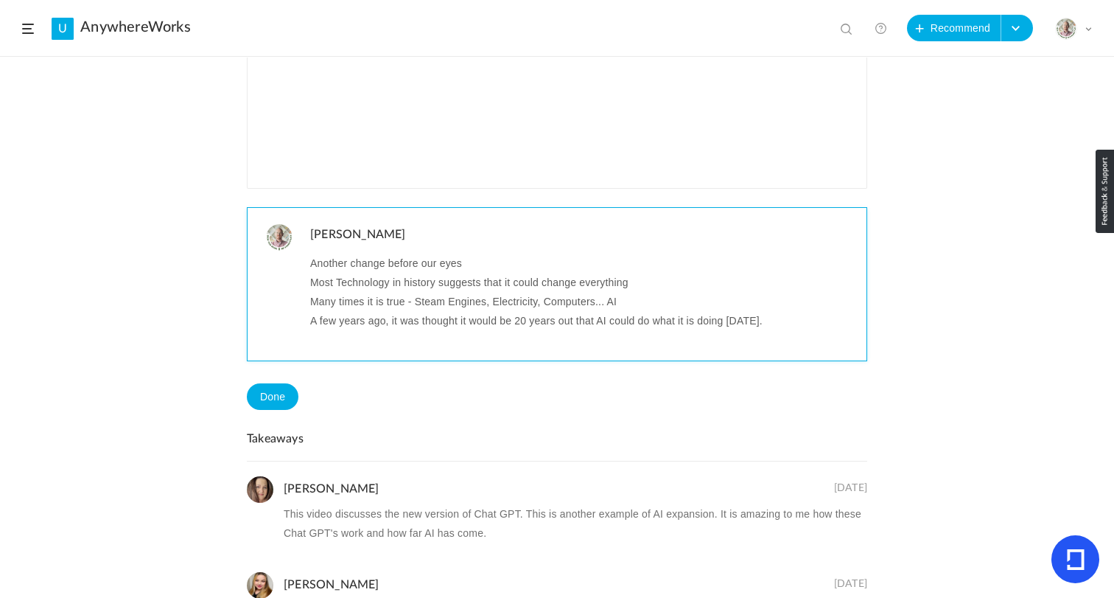
click at [342, 336] on p at bounding box center [582, 339] width 545 height 19
click at [682, 346] on p "It is clear things will change! How, how much, how quick...." at bounding box center [582, 339] width 545 height 19
click at [570, 342] on p "It is clear things will change! How, how much, how quick...." at bounding box center [582, 339] width 545 height 19
click at [663, 341] on p "It is clear things will change! How, how much, how quick, how large...." at bounding box center [582, 339] width 545 height 19
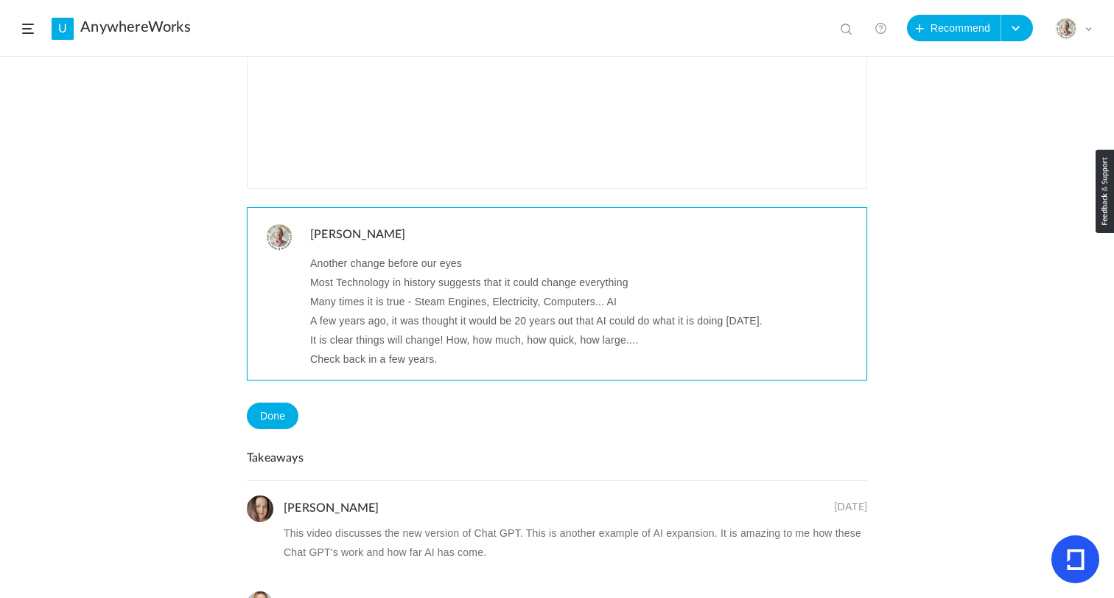
click at [505, 262] on p "Another change before our eyes" at bounding box center [582, 262] width 545 height 19
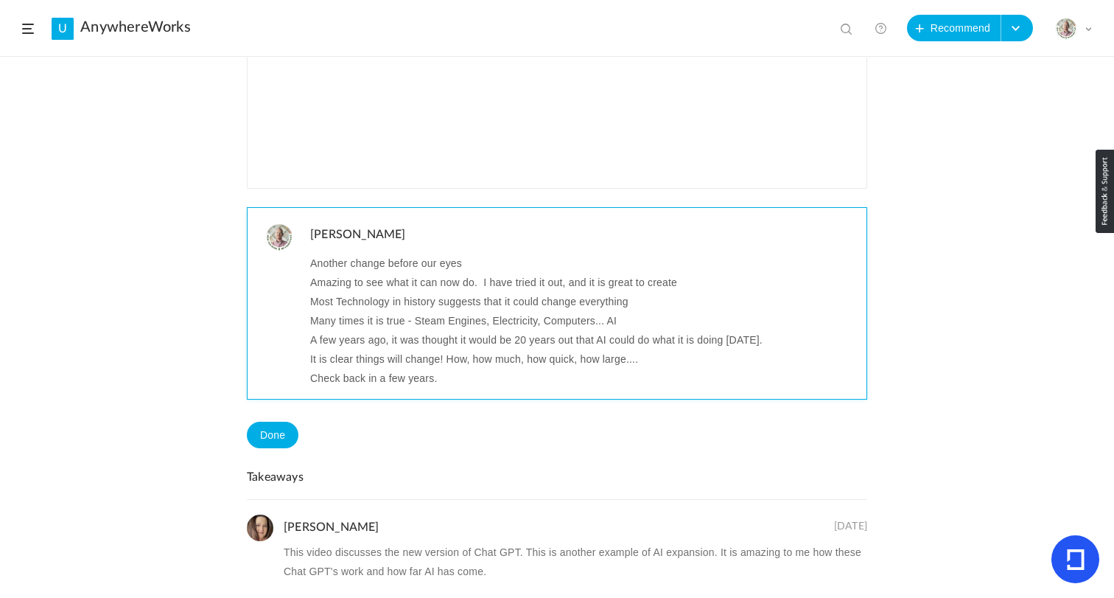
click at [608, 281] on p "Amazing to see what it can now do. I have tried it out, and it is great to crea…" at bounding box center [582, 282] width 545 height 19
click at [632, 283] on p "Amazing to see what it can now do. I have tried it out, and it is great to crea…" at bounding box center [582, 282] width 545 height 19
click at [621, 283] on p "Amazing to see what it can now do. I have tried it out, and it is great to crea…" at bounding box center [582, 282] width 545 height 19
click at [685, 284] on p "Amazing to see what it can now do. I have tried it out, and it is great to crea…" at bounding box center [582, 282] width 545 height 19
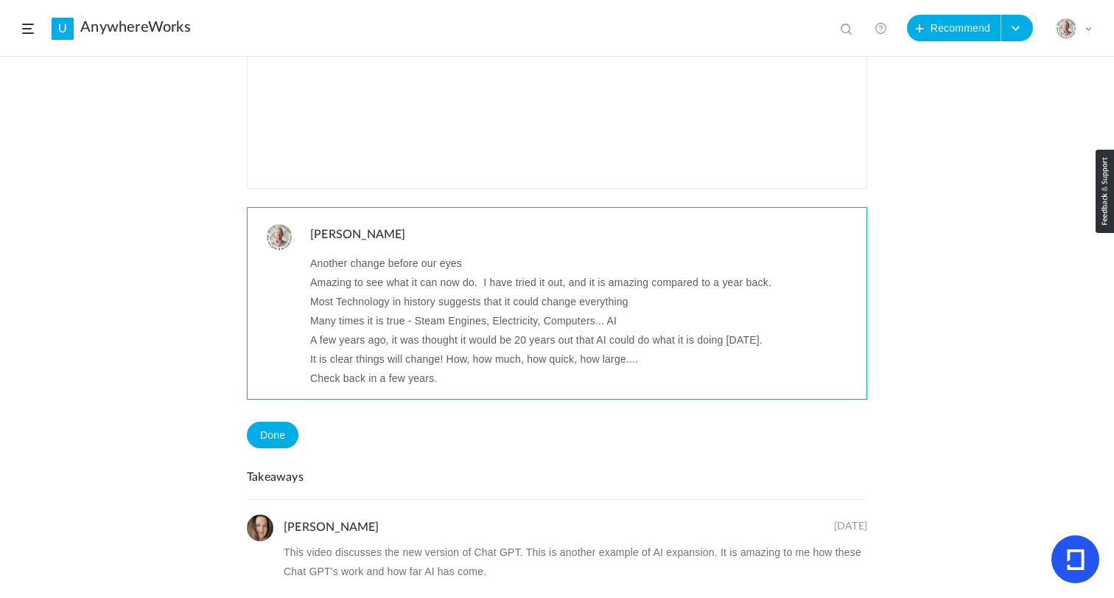
click at [481, 323] on p "Many times it is true - Steam Engines, Electricity, Computers... AI" at bounding box center [582, 320] width 545 height 19
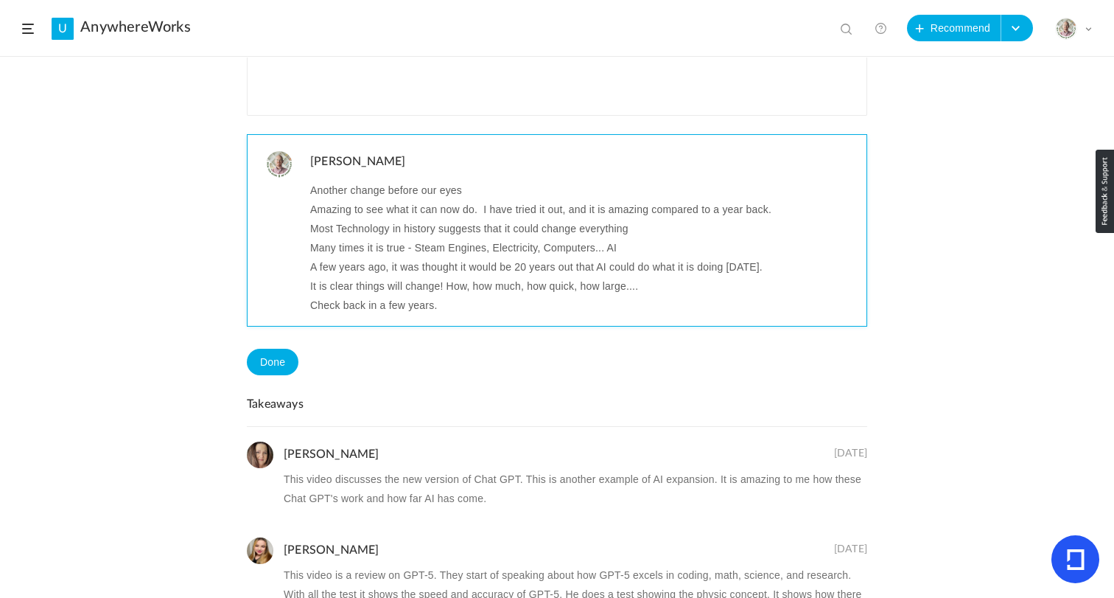
scroll to position [480, 0]
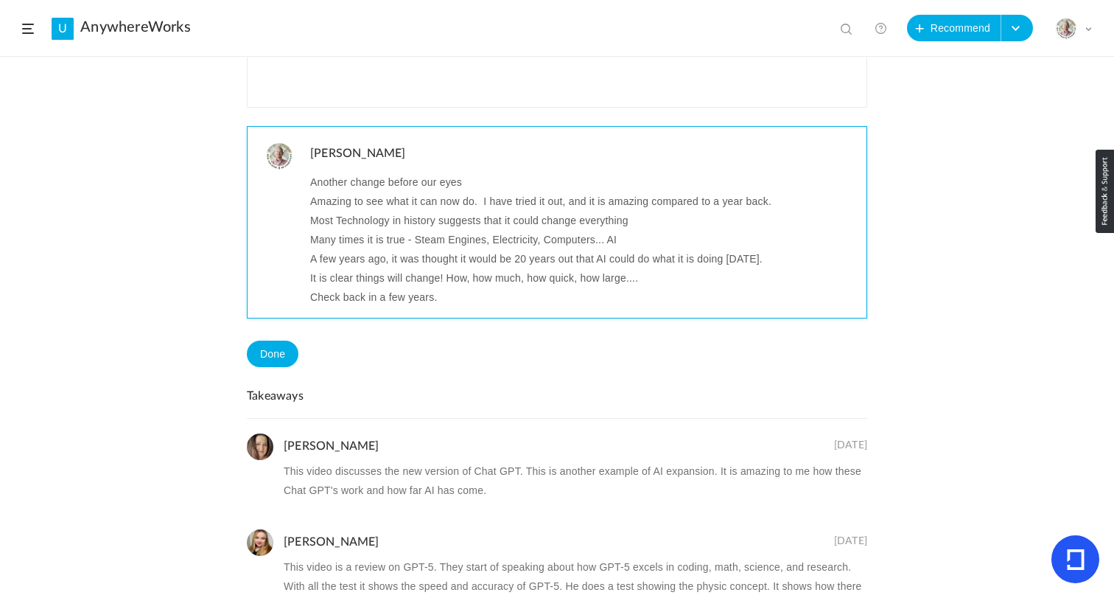
click at [648, 239] on p "Many times it is true - Steam Engines, Electricity, Computers... AI" at bounding box center [582, 239] width 545 height 19
click at [701, 284] on p "It is clear things will change! How, how much, how quick, how large...." at bounding box center [582, 277] width 545 height 19
click at [451, 297] on p "Check back in a few years." at bounding box center [582, 296] width 545 height 19
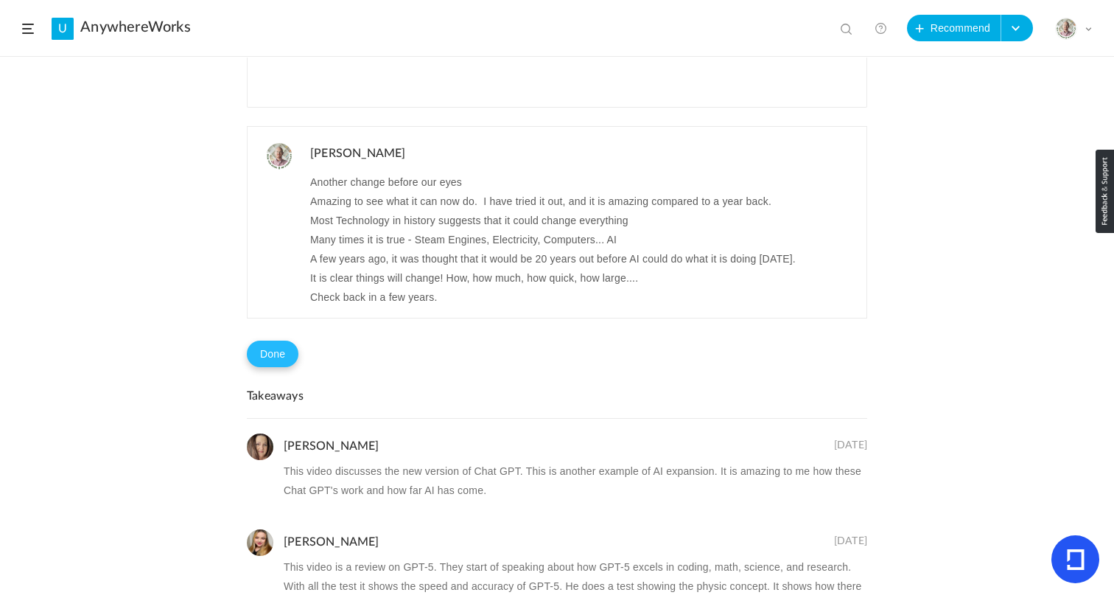
click at [275, 353] on button "Done" at bounding box center [273, 353] width 52 height 27
click at [393, 348] on button "Problem in completion?" at bounding box center [359, 354] width 122 height 25
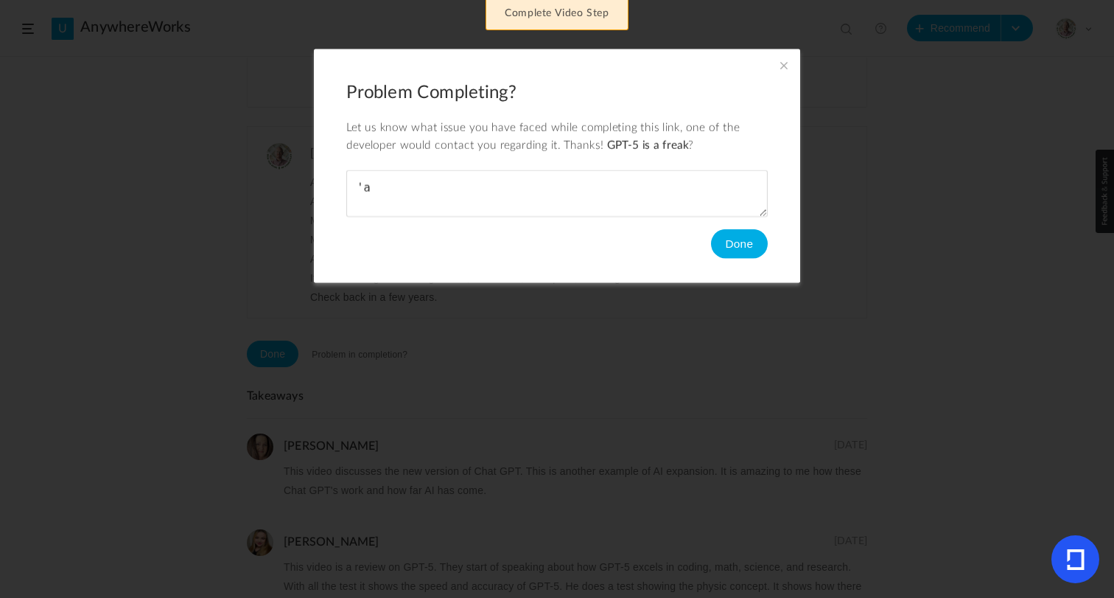
type textarea "'"
type textarea "Youtube"
click at [738, 242] on button "Done" at bounding box center [739, 243] width 57 height 29
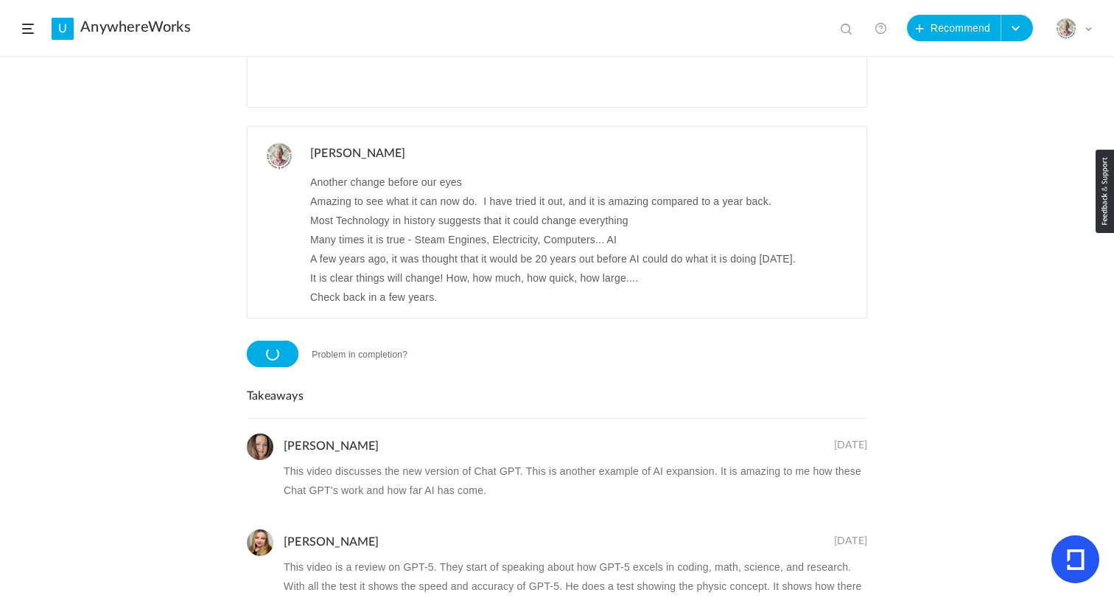
scroll to position [456, 0]
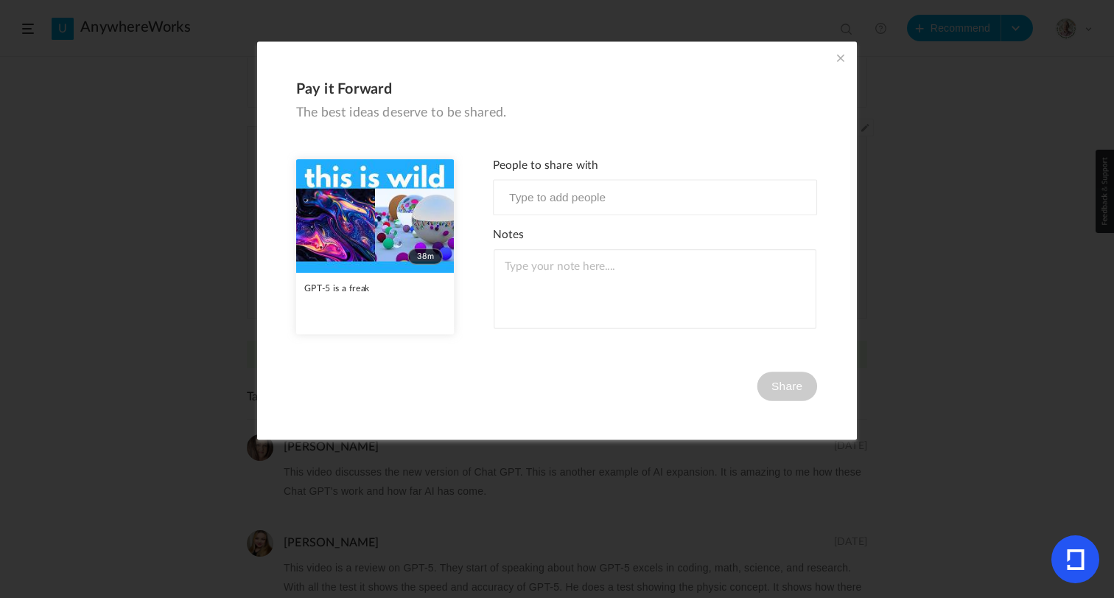
click at [842, 53] on span at bounding box center [841, 58] width 16 height 16
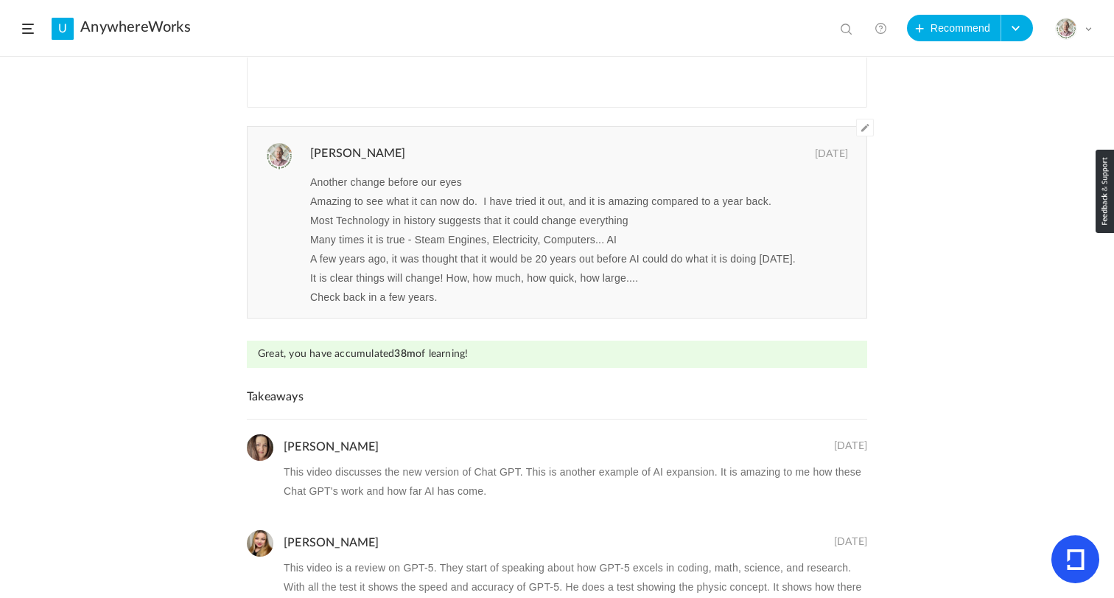
click at [24, 30] on span at bounding box center [28, 29] width 12 height 10
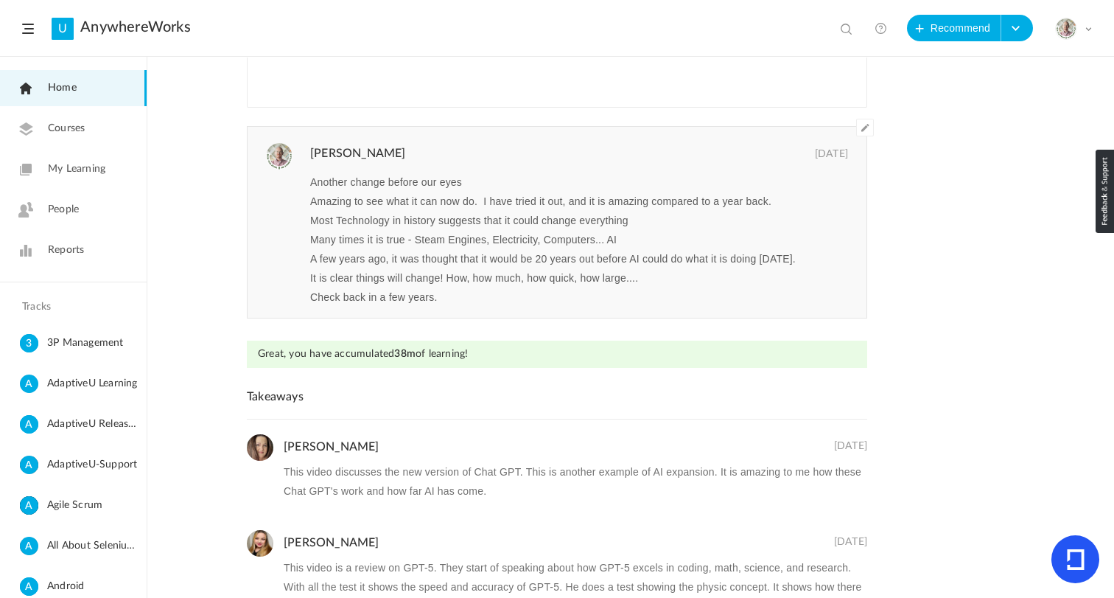
click at [849, 28] on span at bounding box center [848, 30] width 15 height 15
paste input "Former FBI Agent"
type input "Former FBI Agent"
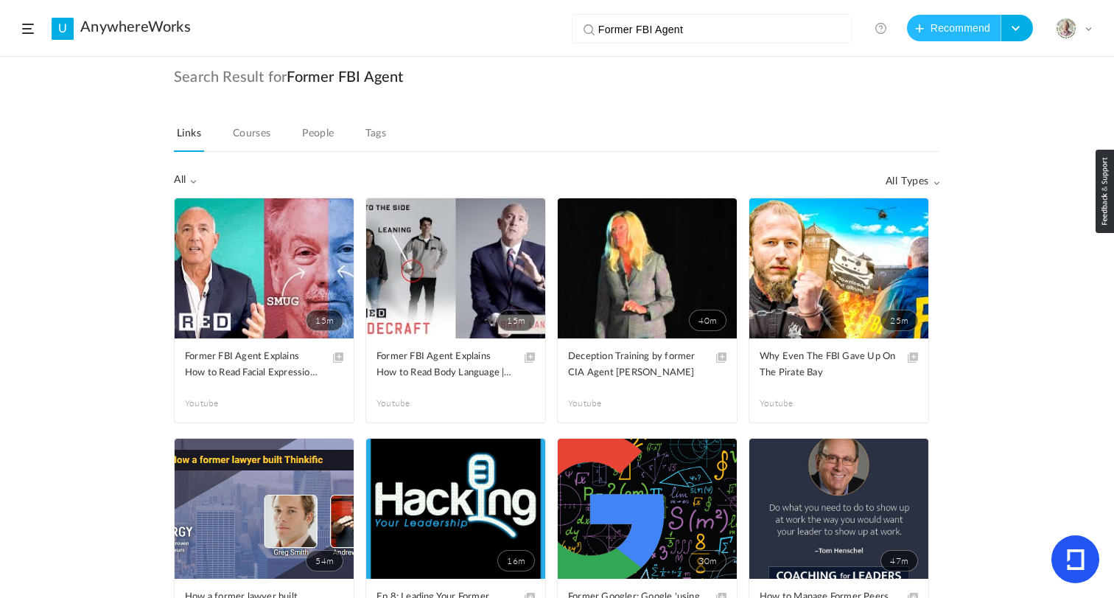
click at [931, 38] on button "Recommend" at bounding box center [954, 28] width 94 height 27
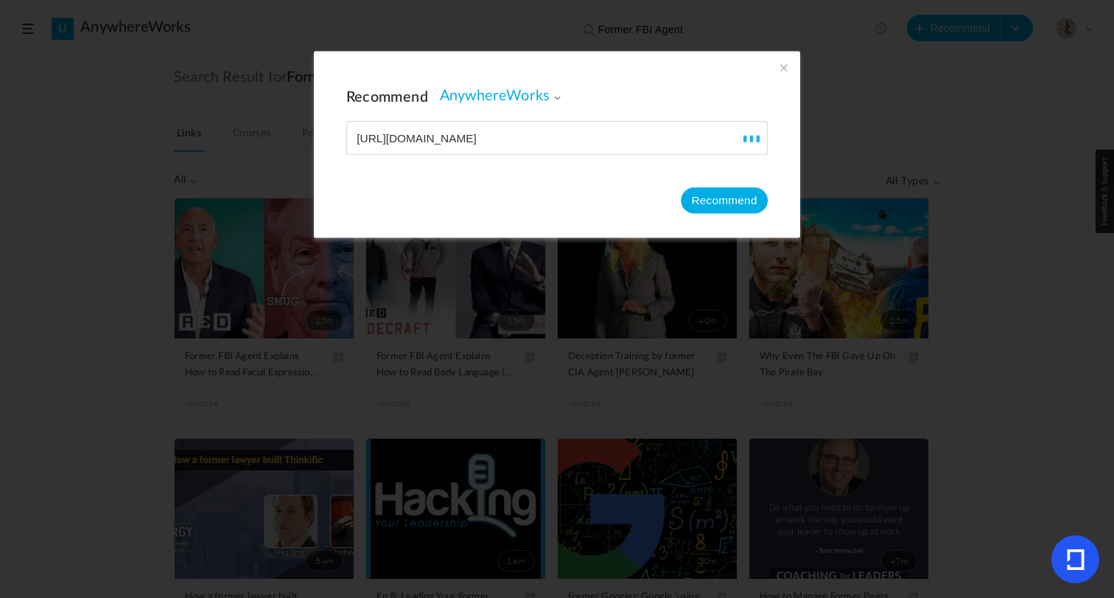
type input "https://www.youtube.com/watch?v=ZuiIvevLg40"
type input "Former FBI Agent: If They Do This Please RUN! Narcissists Favourite Trick To Co…"
type input "148"
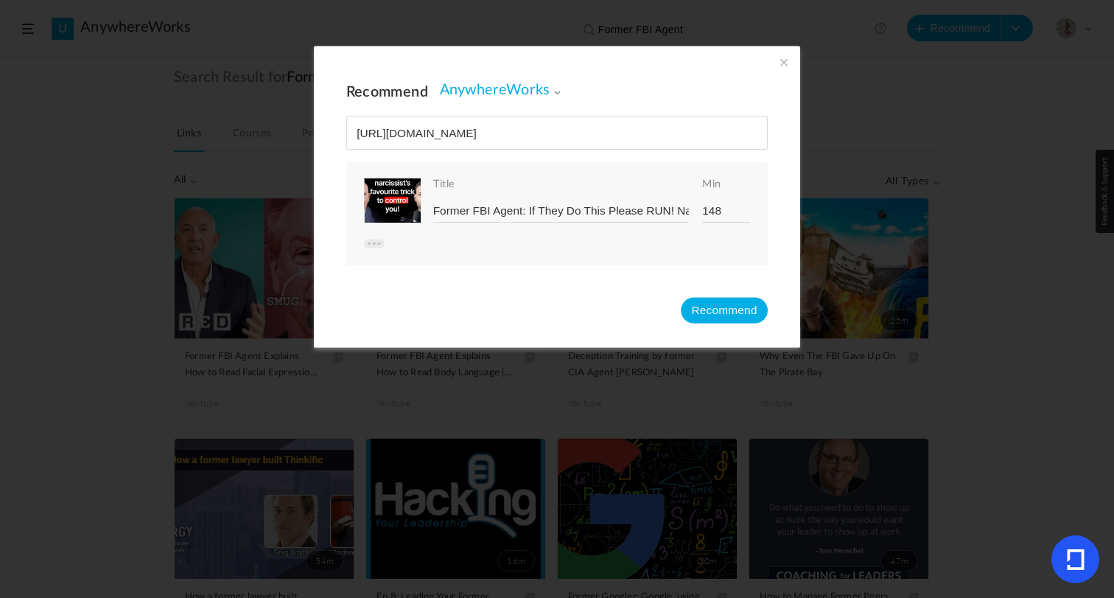
type input "https://www.youtube.com/watch?v=ZuiIvevLg40"
click at [716, 312] on button "Recommend" at bounding box center [724, 310] width 87 height 26
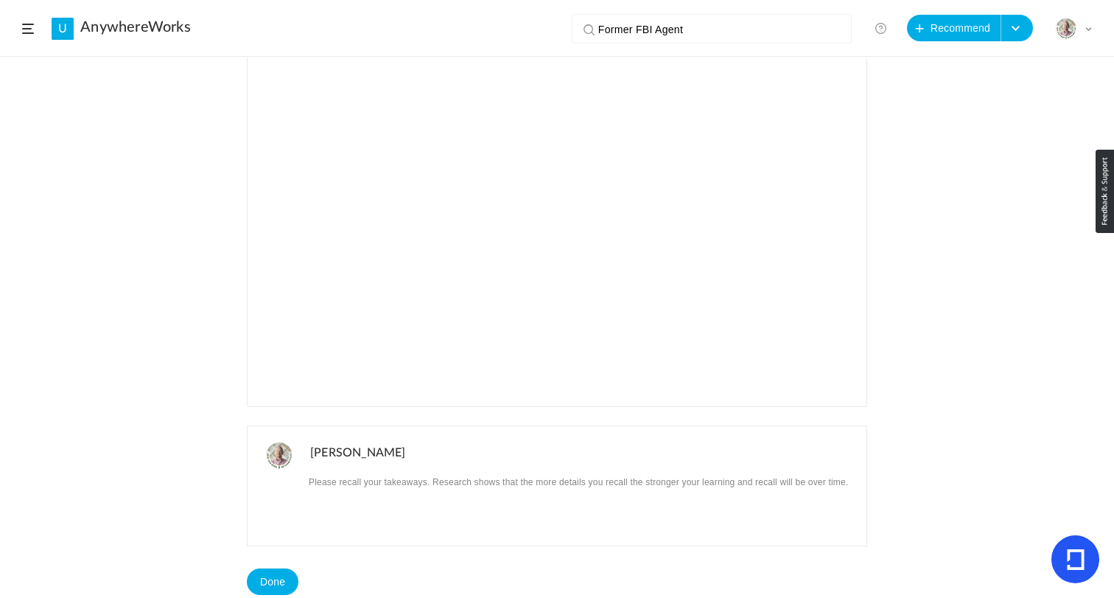
scroll to position [208, 0]
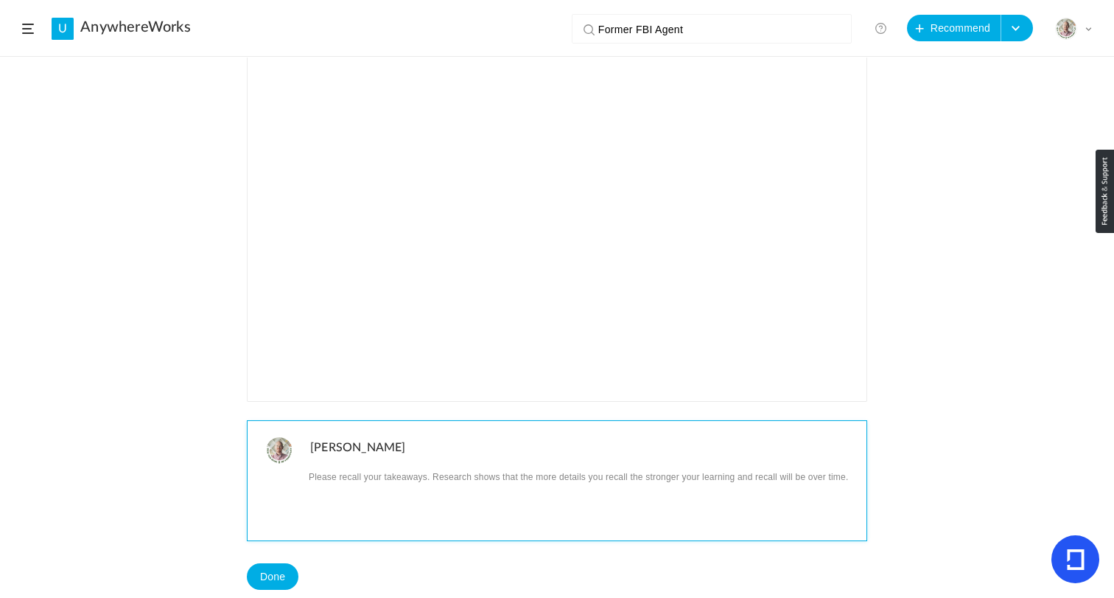
click at [420, 481] on p at bounding box center [582, 475] width 545 height 19
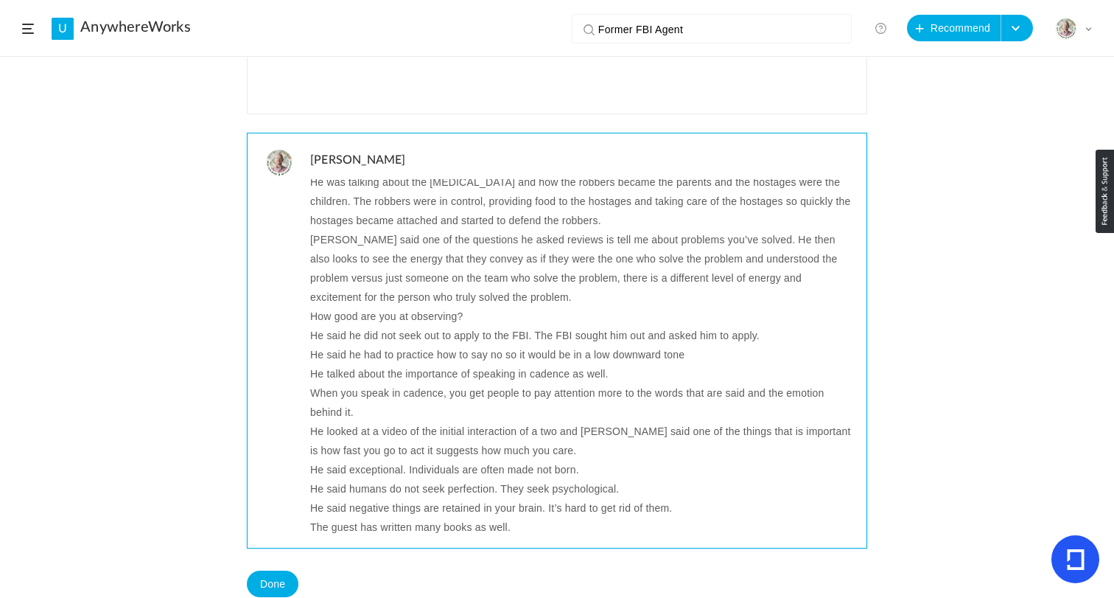
scroll to position [531, 0]
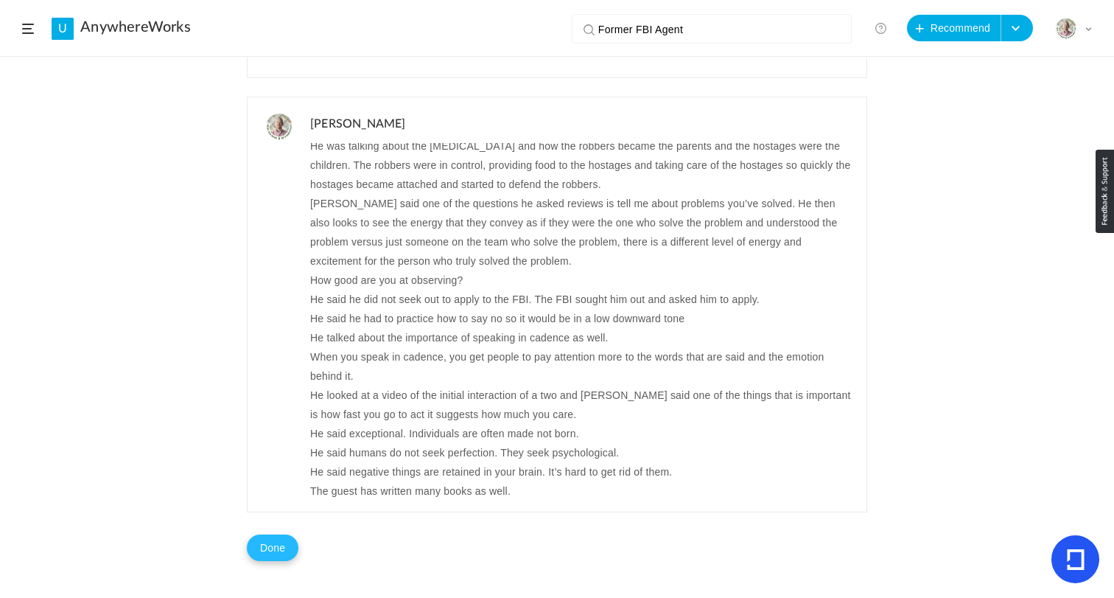
click at [276, 547] on button "Done" at bounding box center [273, 547] width 52 height 27
